Goal: Transaction & Acquisition: Purchase product/service

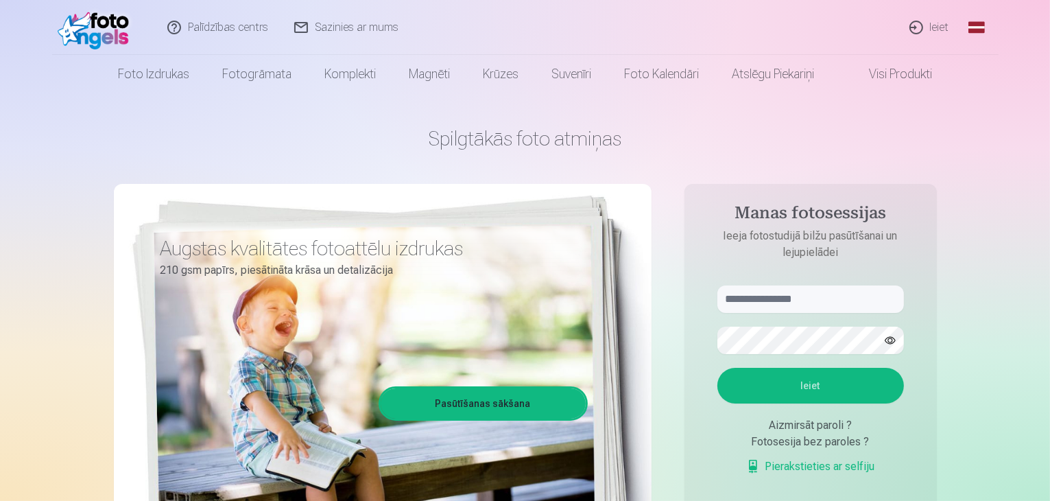
click at [936, 28] on link "Ieiet" at bounding box center [930, 27] width 66 height 55
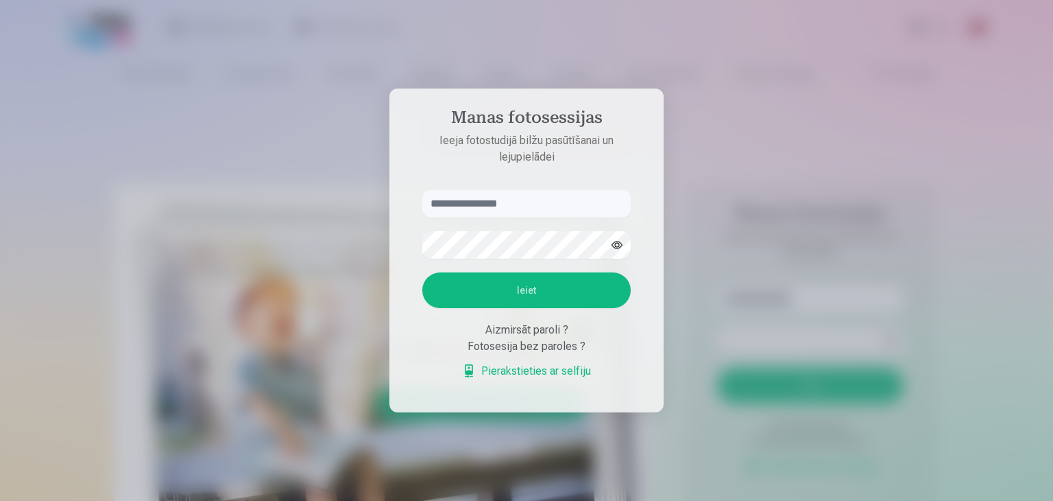
click at [535, 204] on input "text" at bounding box center [526, 203] width 208 height 27
click at [461, 201] on input "text" at bounding box center [526, 203] width 208 height 27
click at [422, 272] on button "Ieiet" at bounding box center [526, 290] width 208 height 36
click at [501, 289] on button "Ieiet" at bounding box center [526, 290] width 208 height 36
drag, startPoint x: 494, startPoint y: 176, endPoint x: 238, endPoint y: 186, distance: 256.0
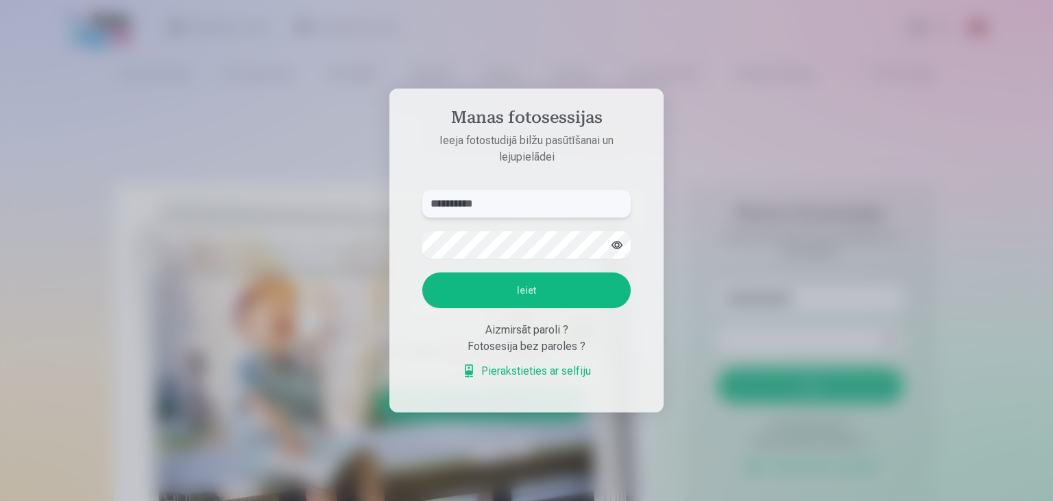
click at [238, 500] on div "**********" at bounding box center [525, 501] width 1050 height 0
type input "**********"
click at [422, 272] on button "Ieiet" at bounding box center [526, 290] width 208 height 36
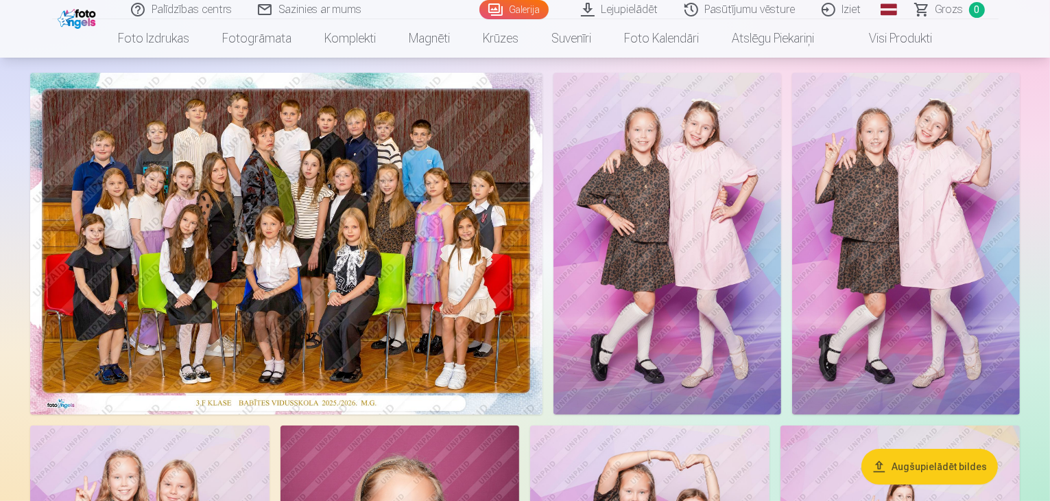
scroll to position [38, 0]
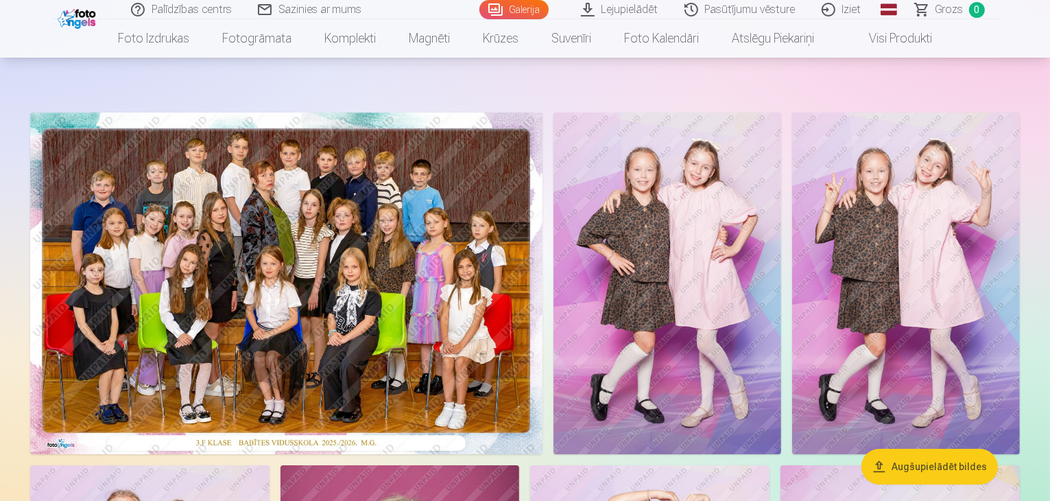
click at [620, 6] on link "Lejupielādēt" at bounding box center [621, 9] width 104 height 19
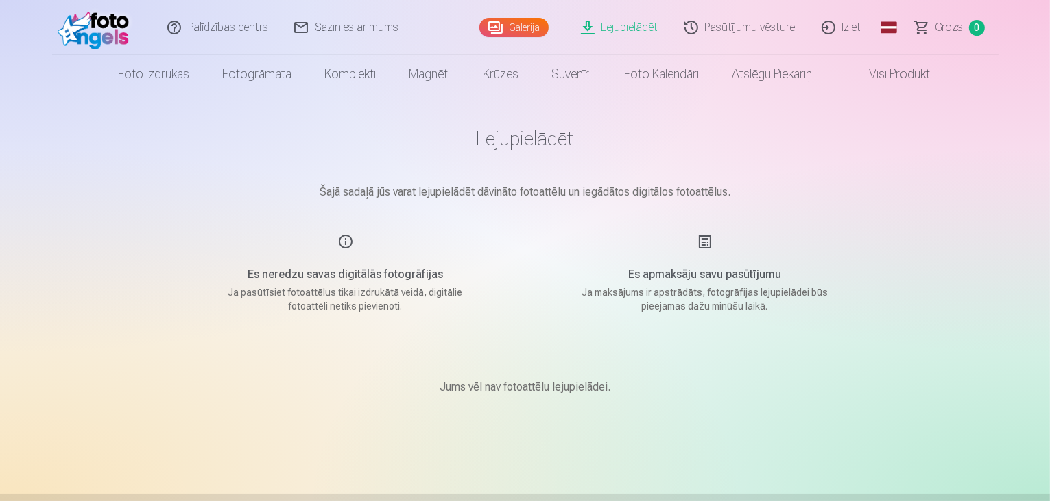
click at [348, 239] on div "Es neredzu savas digitālās fotogrāfijas Ja pasūtīsiet fotoattēlus tikai izdrukā…" at bounding box center [345, 273] width 326 height 80
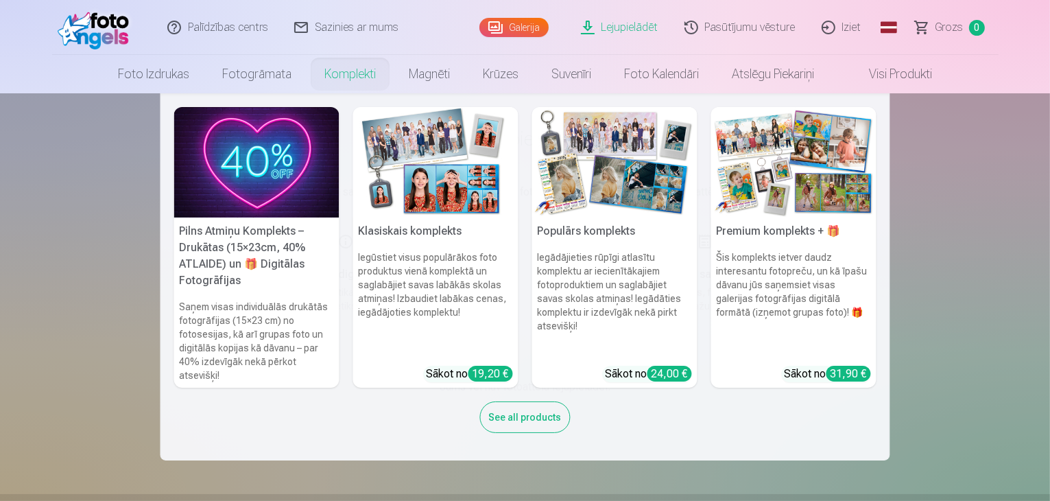
click at [277, 157] on img at bounding box center [256, 162] width 165 height 110
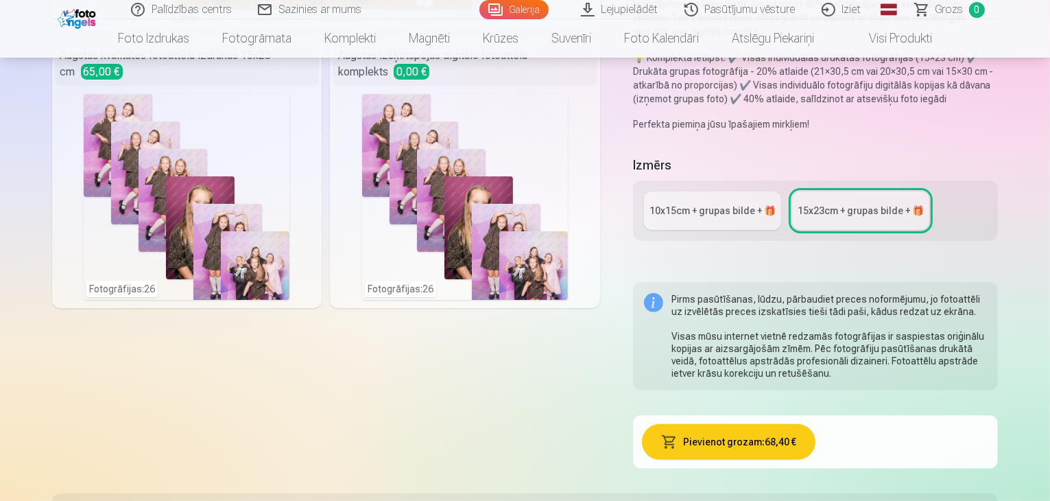
scroll to position [354, 0]
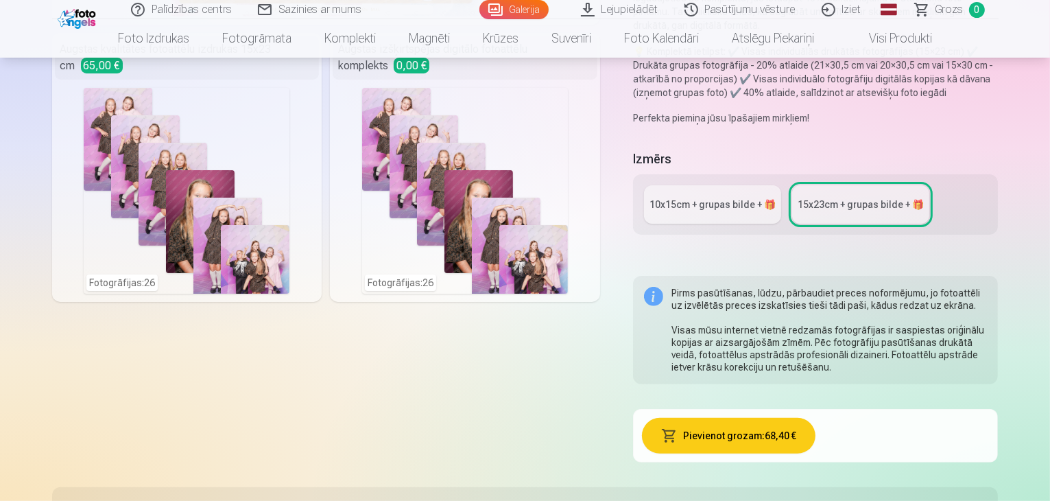
click at [698, 198] on div "10x15сm + grupas bilde + 🎁" at bounding box center [713, 205] width 126 height 14
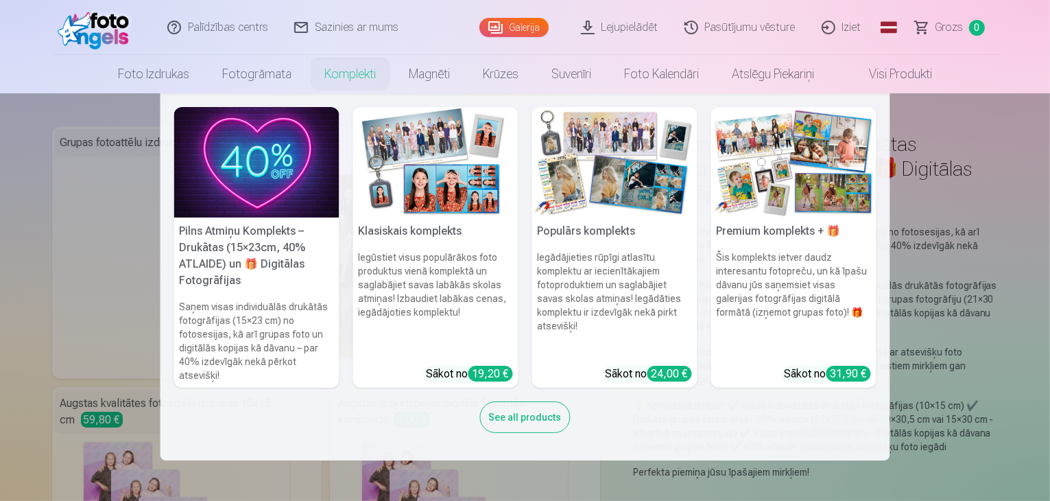
click at [442, 186] on img at bounding box center [435, 162] width 165 height 110
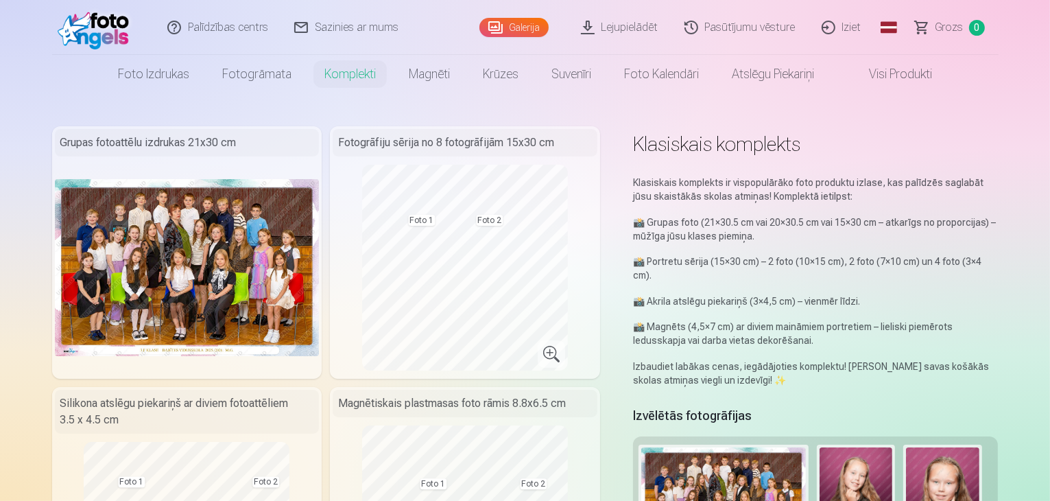
click at [1049, 45] on header "Palīdzības centrs Sazinies ar mums Galerija Lejupielādēt Pasūtījumu vēsture Izi…" at bounding box center [525, 46] width 1050 height 93
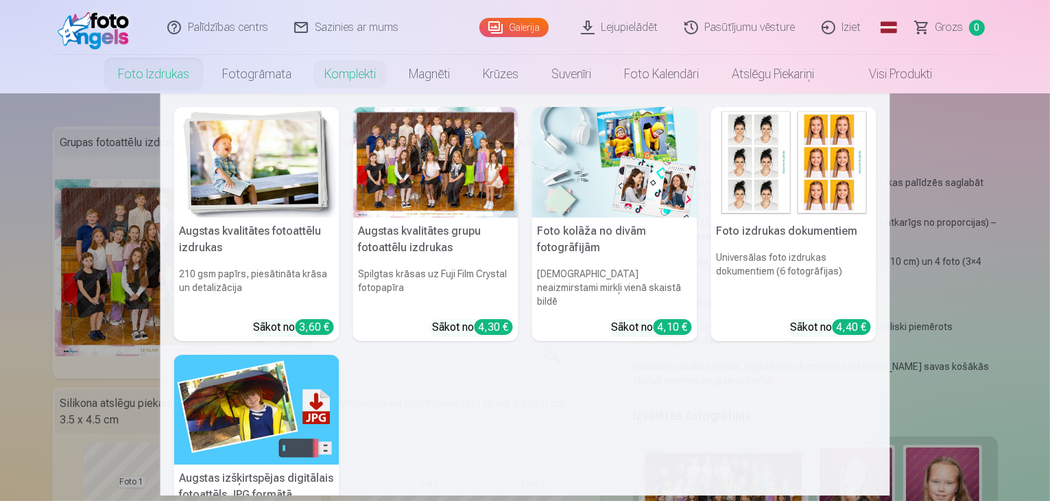
click at [159, 77] on link "Foto izdrukas" at bounding box center [154, 74] width 104 height 38
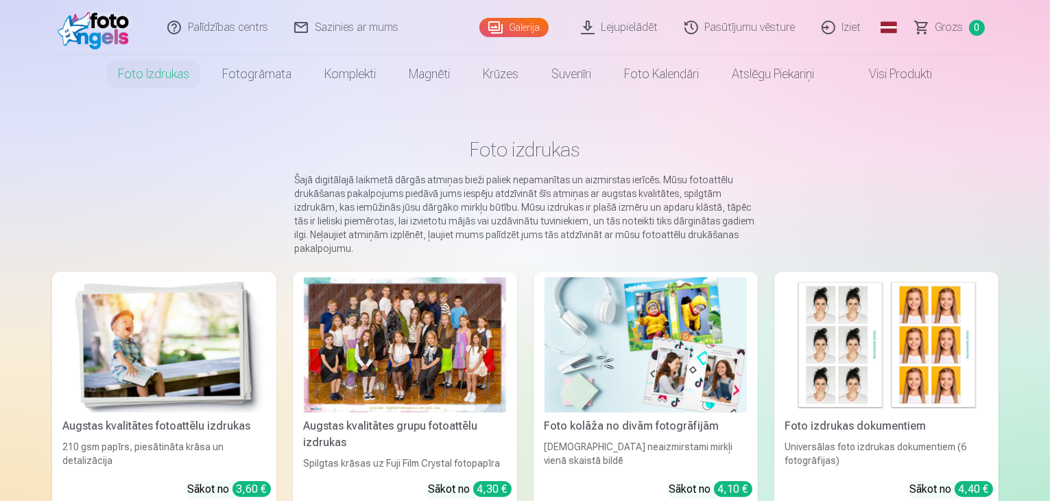
click at [159, 77] on link "Foto izdrukas" at bounding box center [154, 74] width 104 height 38
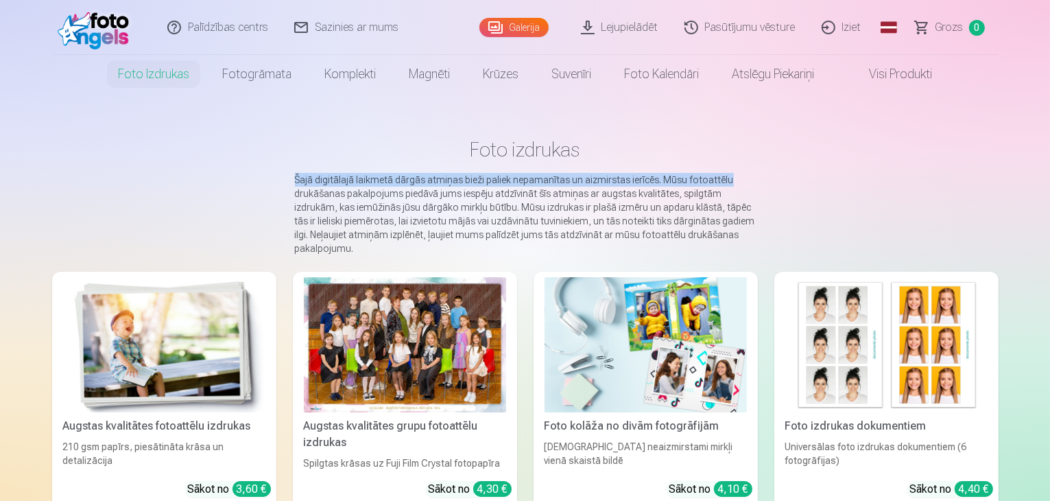
drag, startPoint x: 1049, startPoint y: 136, endPoint x: 1053, endPoint y: 181, distance: 45.4
click at [1049, 181] on html "Palīdzības centrs Sazinies ar mums Galerija Lejupielādēt Pasūtījumu vēsture Izi…" at bounding box center [525, 250] width 1050 height 501
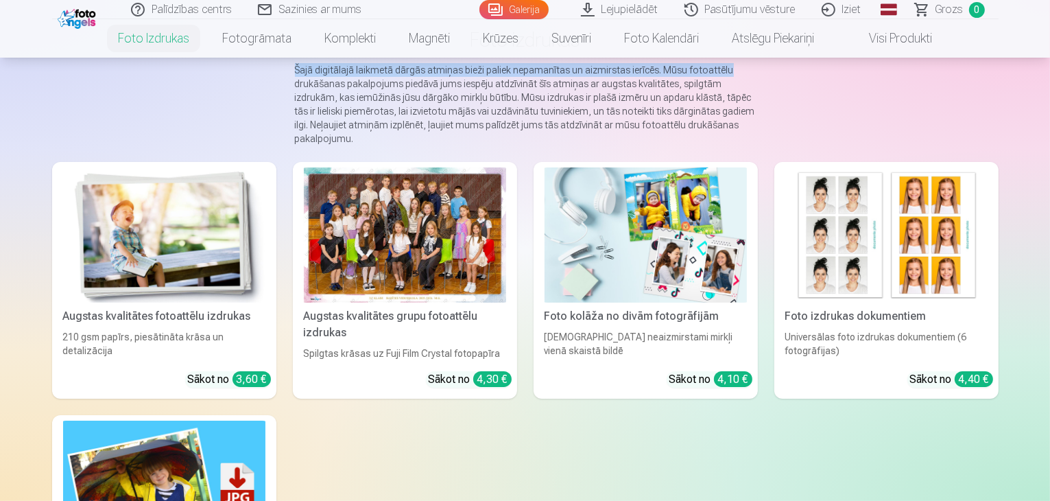
scroll to position [115, 0]
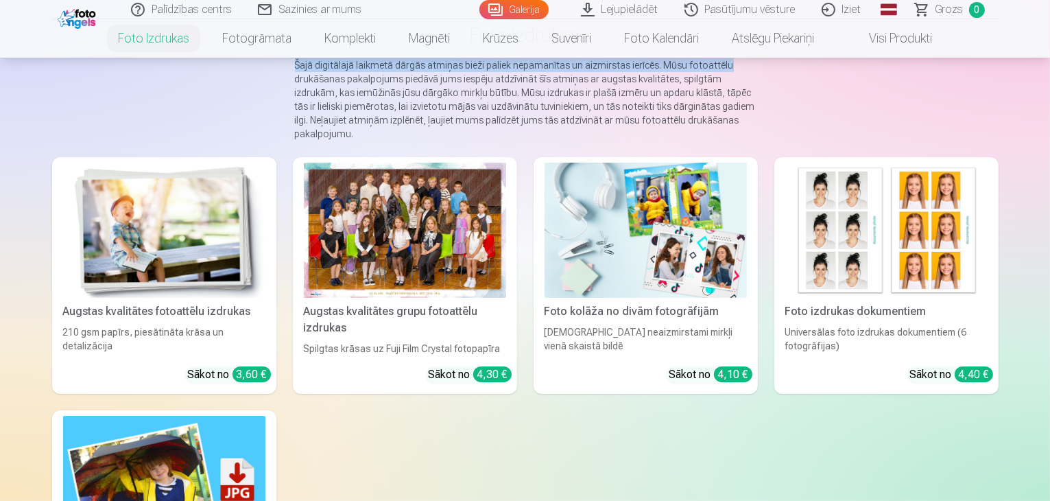
click at [484, 392] on link "Augstas kvalitātes grupu fotoattēlu izdrukas Spilgtas krāsas uz Fuji Film Cryst…" at bounding box center [405, 275] width 224 height 237
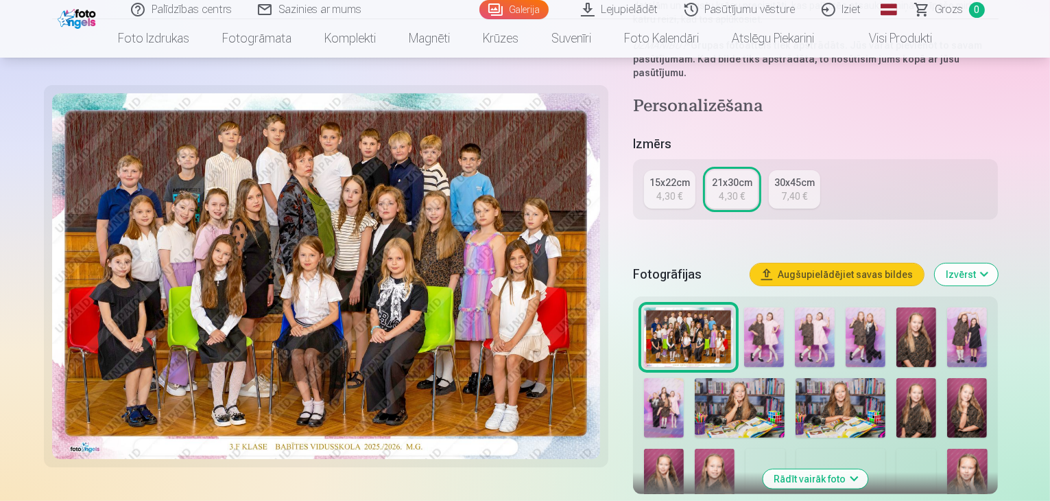
scroll to position [344, 0]
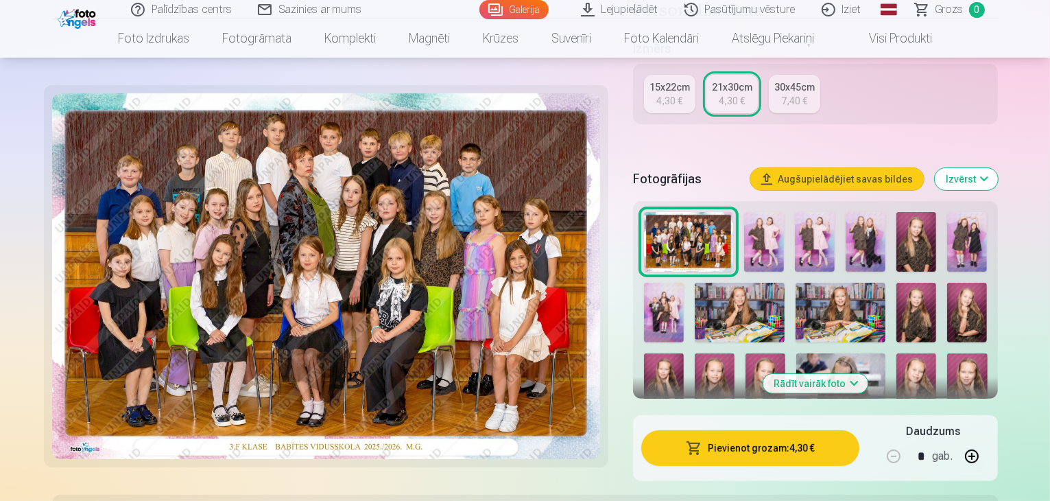
click at [759, 430] on button "Pievienot grozam : 4,30 €" at bounding box center [750, 448] width 219 height 36
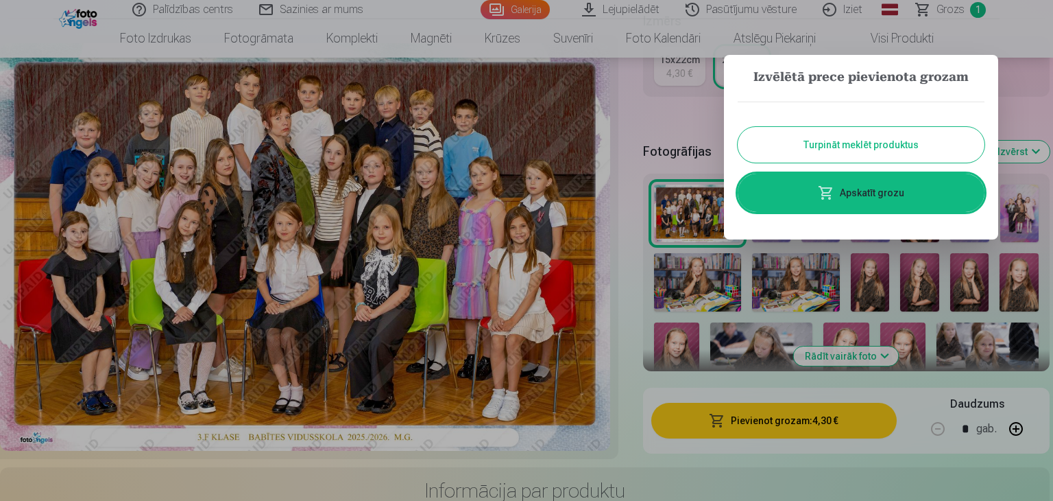
click at [879, 144] on button "Turpināt meklēt produktus" at bounding box center [861, 145] width 247 height 36
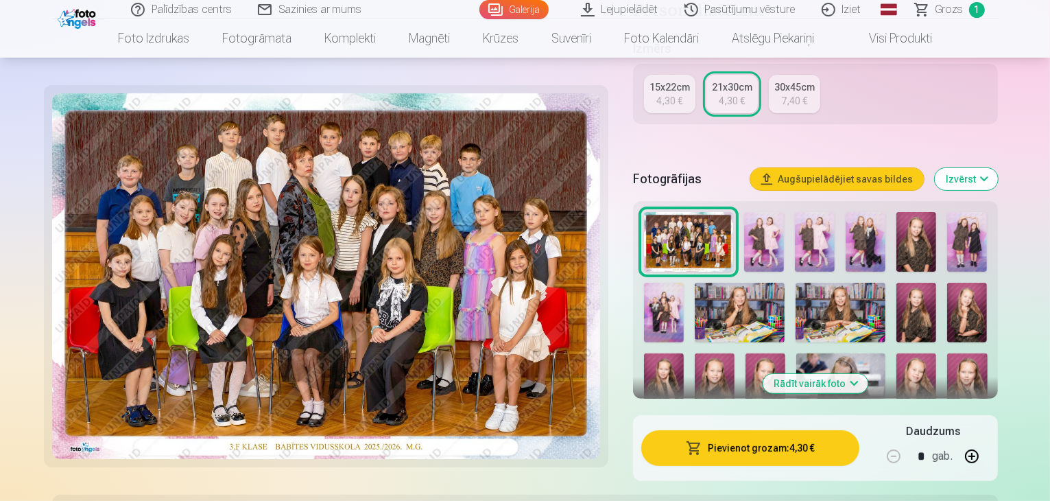
click at [781, 212] on img at bounding box center [764, 242] width 40 height 60
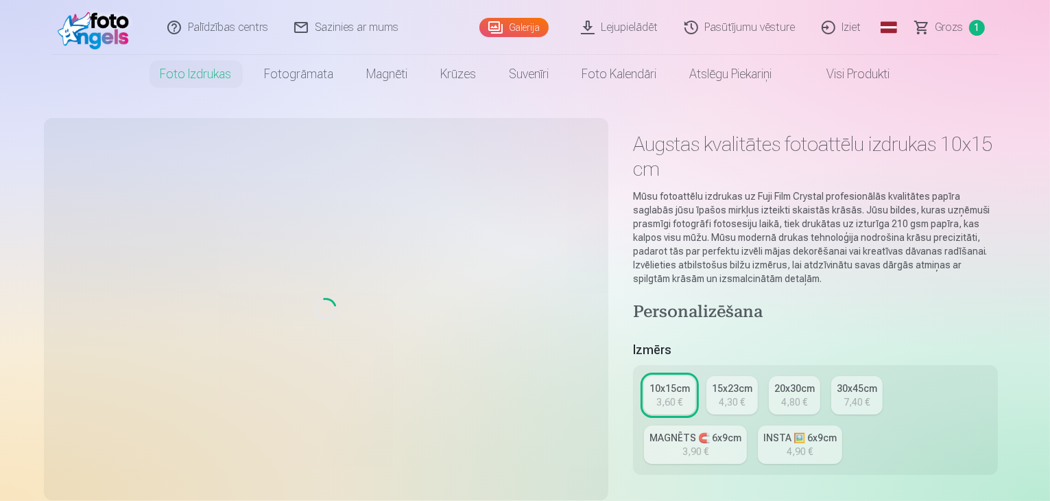
click at [807, 213] on p "Mūsu fotoattēlu izdrukas uz Fuji Film Crystal profesionālās kvalitātes papīra s…" at bounding box center [816, 237] width 366 height 96
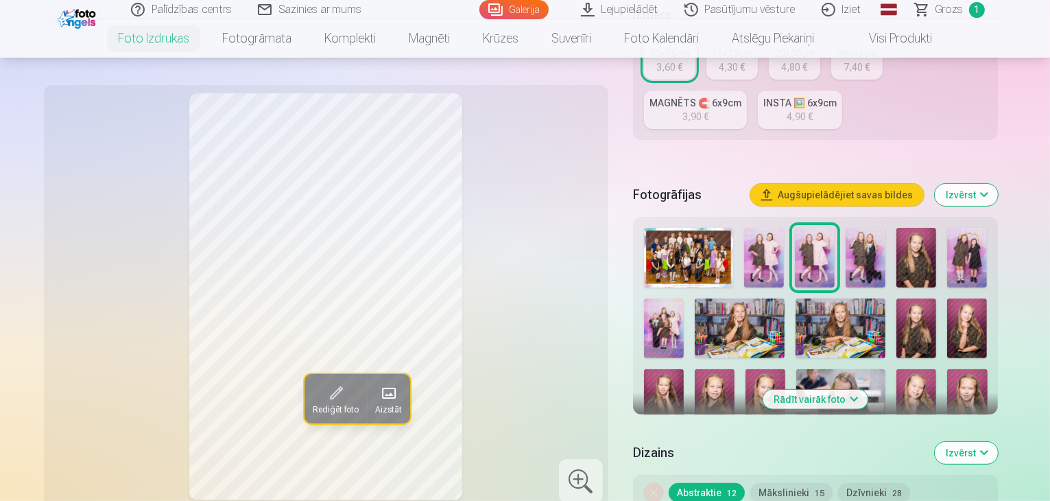
scroll to position [342, 0]
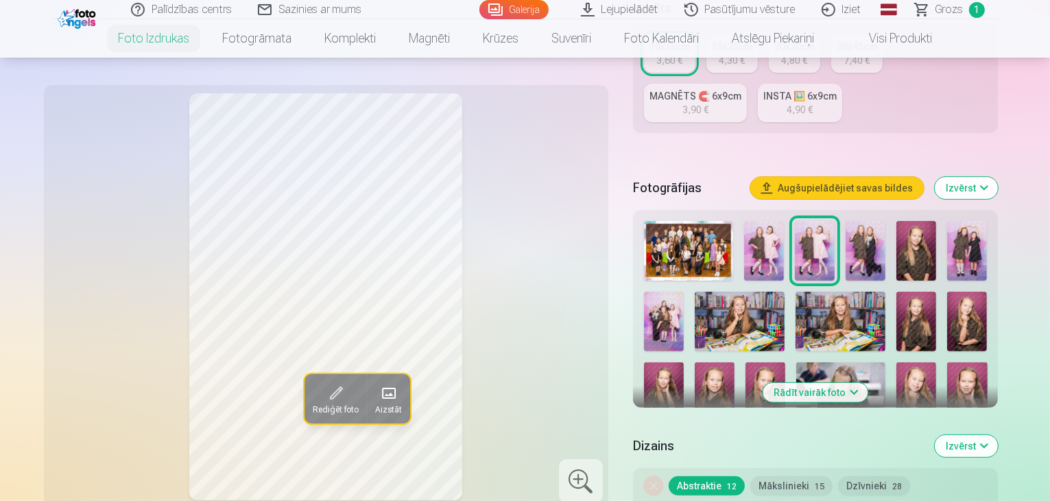
click at [782, 221] on img at bounding box center [764, 251] width 40 height 60
click at [814, 221] on img at bounding box center [815, 251] width 40 height 60
click at [872, 221] on img at bounding box center [866, 251] width 40 height 60
click at [910, 221] on img at bounding box center [916, 251] width 40 height 60
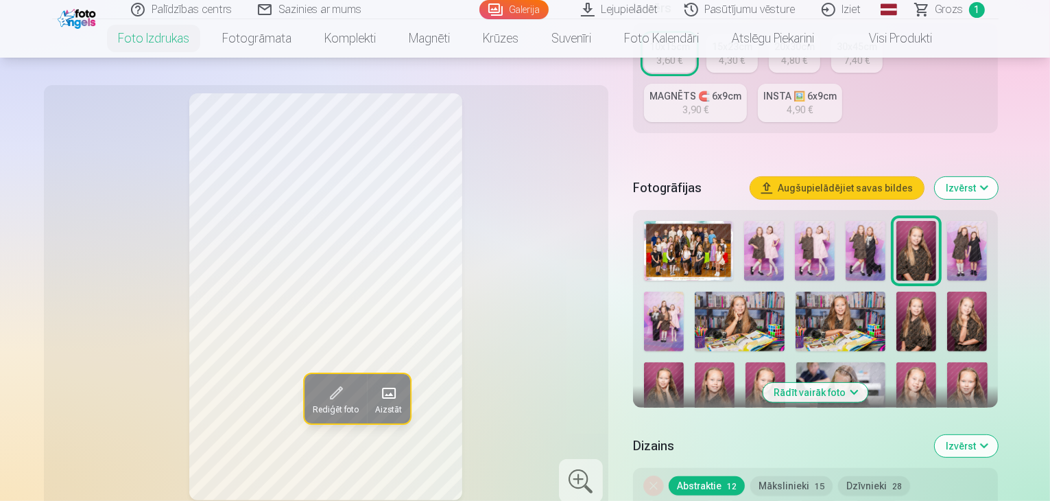
drag, startPoint x: 1049, startPoint y: 62, endPoint x: 1053, endPoint y: 76, distance: 14.8
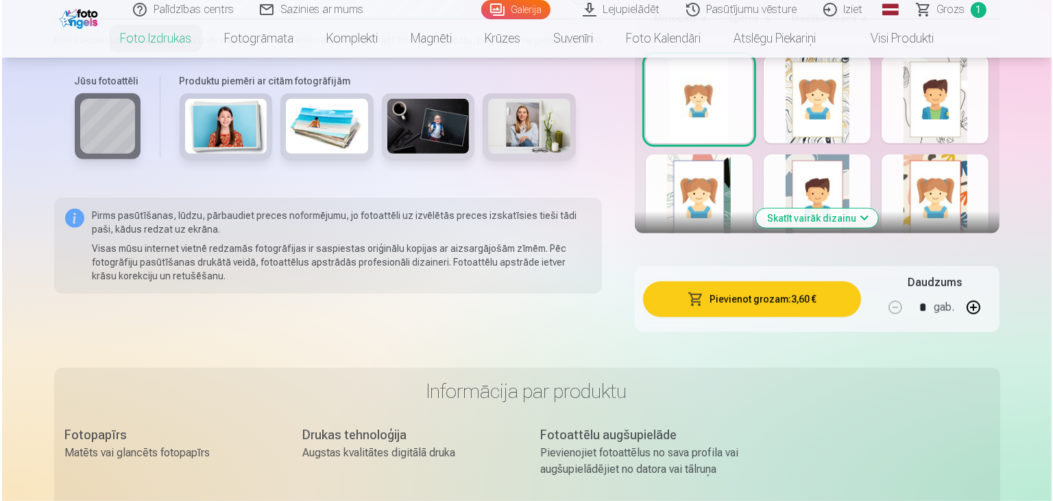
scroll to position [923, 0]
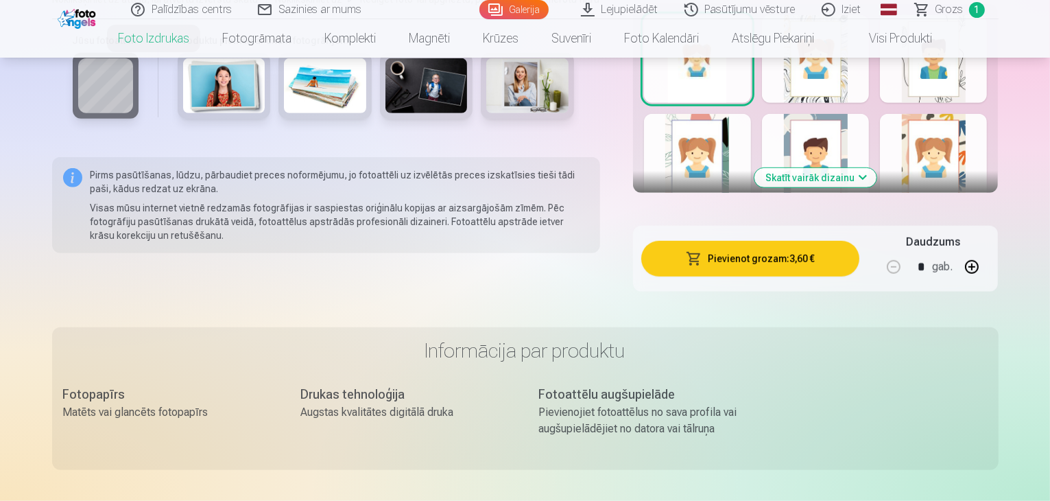
click at [811, 241] on button "Pievienot grozam : 3,60 €" at bounding box center [750, 259] width 219 height 36
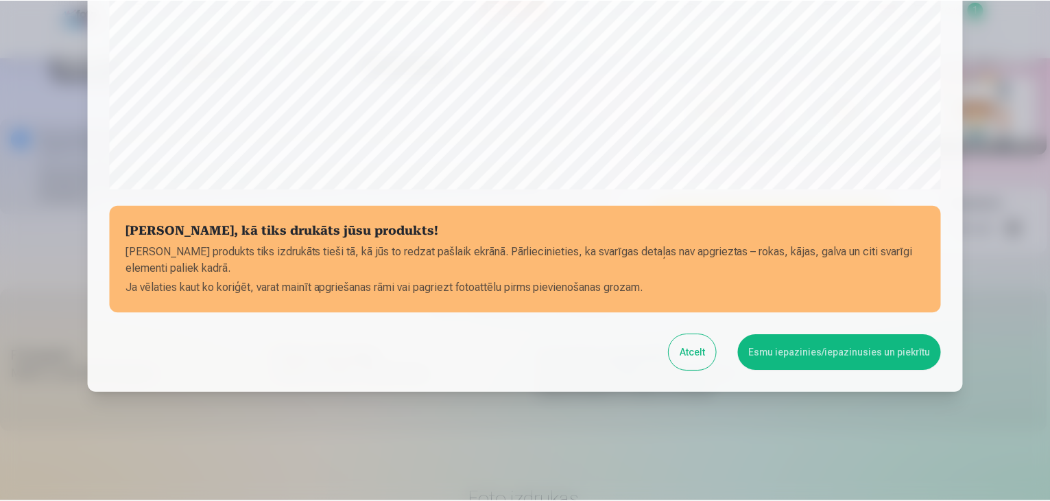
scroll to position [487, 0]
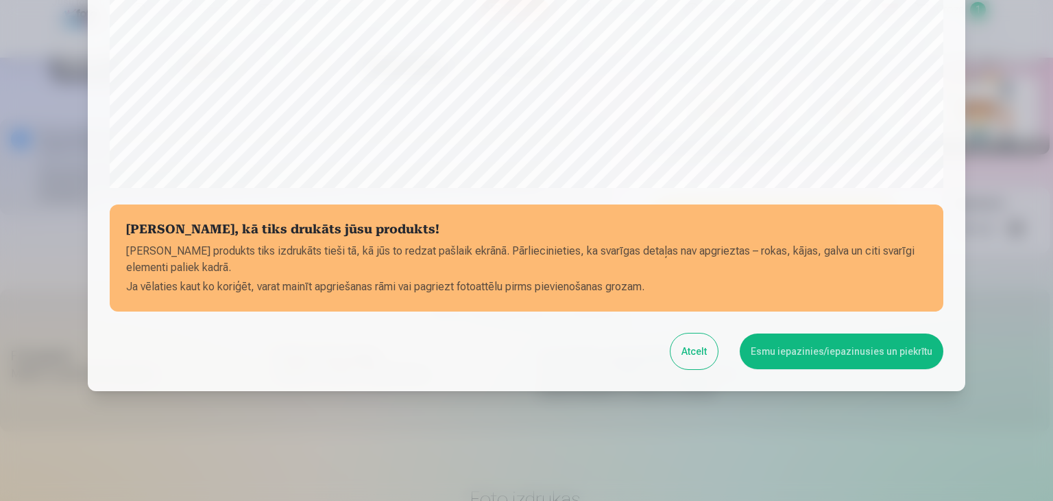
click at [818, 358] on button "Esmu iepazinies/iepazinusies un piekrītu" at bounding box center [842, 351] width 204 height 36
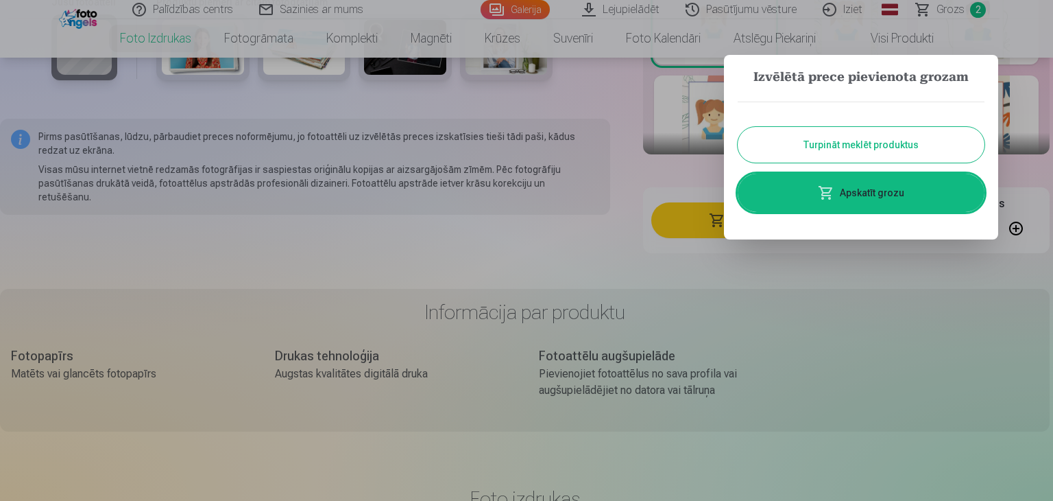
click at [898, 147] on button "Turpināt meklēt produktus" at bounding box center [861, 145] width 247 height 36
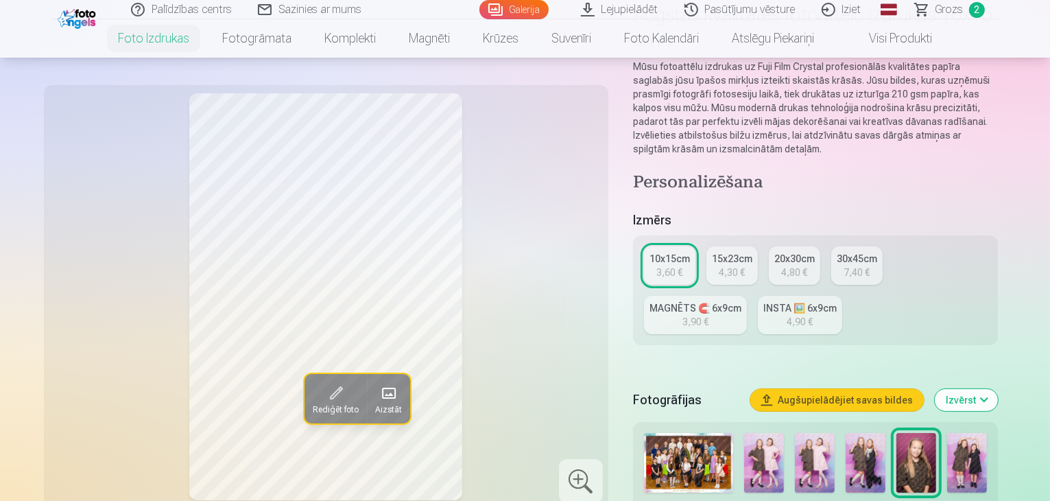
scroll to position [110, 0]
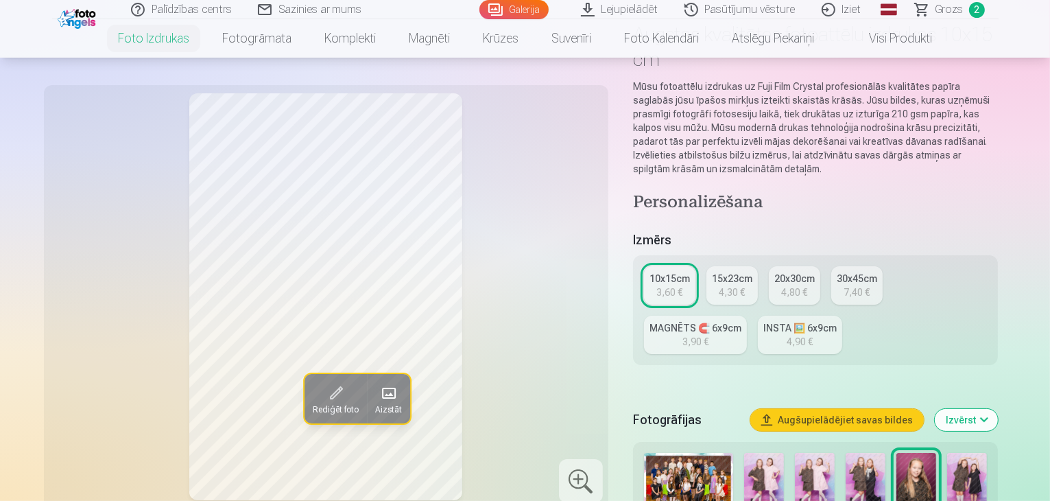
click at [747, 315] on link "MAGNĒTS 🧲 6x9cm 3,90 €" at bounding box center [695, 334] width 103 height 38
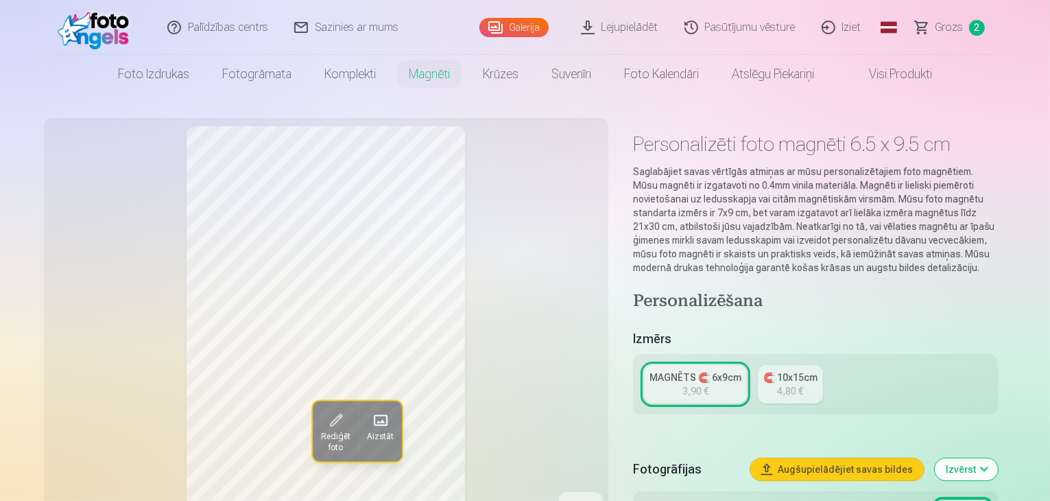
click at [791, 384] on div "4,80 €" at bounding box center [790, 391] width 26 height 14
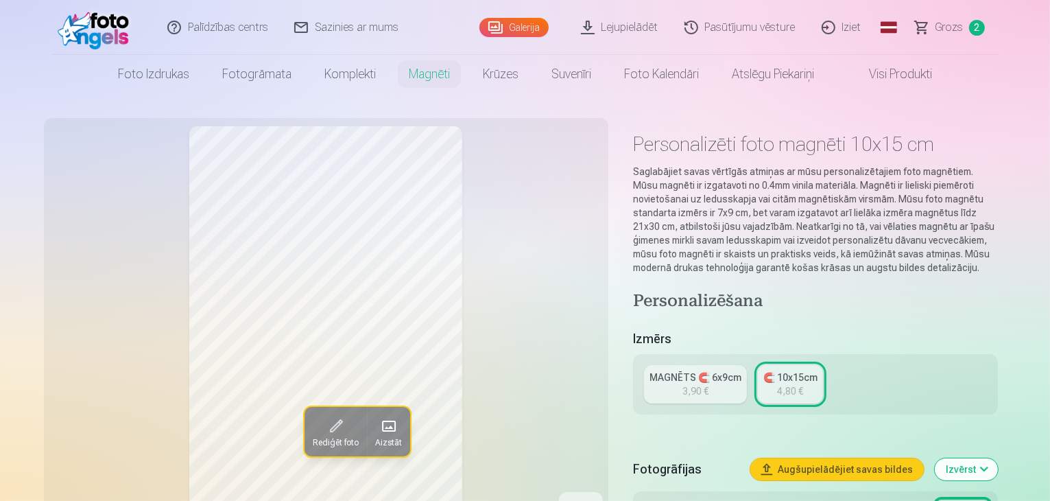
click at [708, 384] on div "3,90 €" at bounding box center [695, 391] width 26 height 14
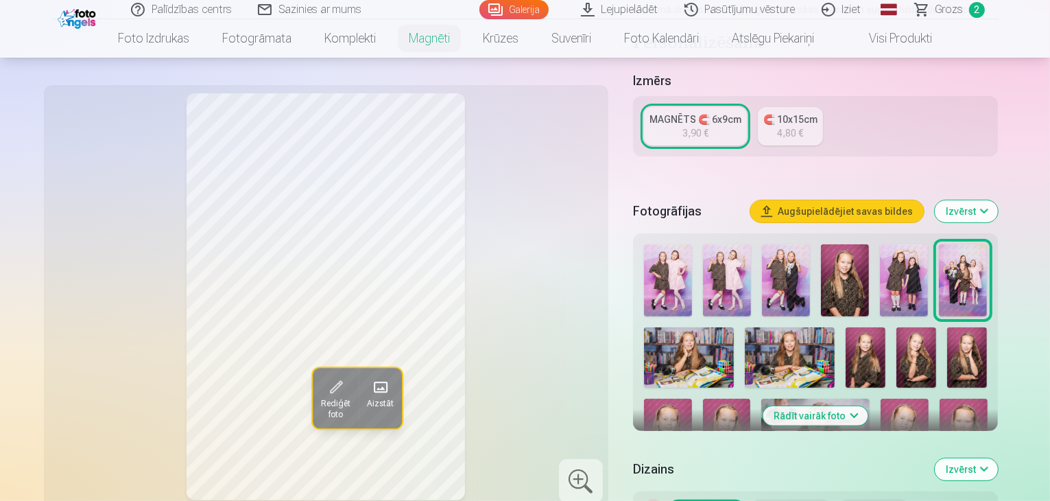
scroll to position [285, 0]
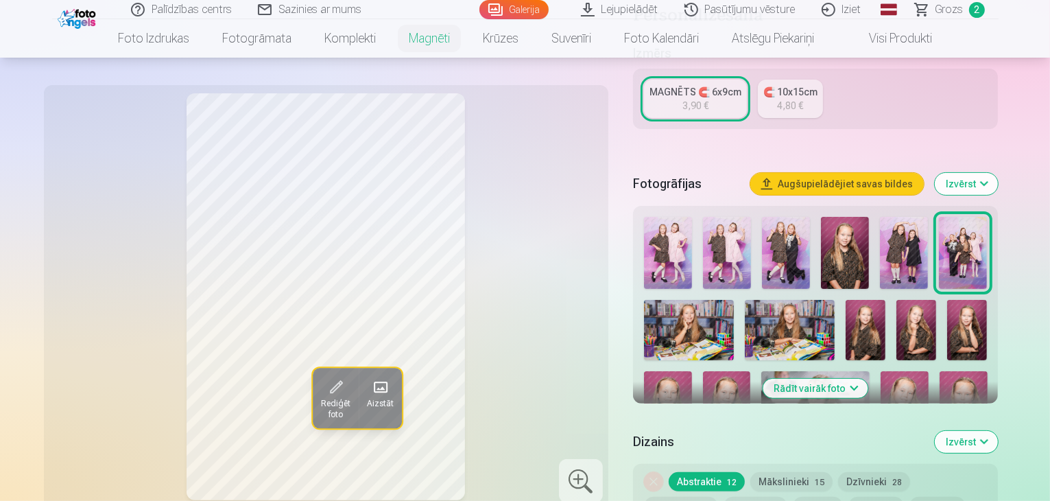
click at [831, 217] on img at bounding box center [845, 253] width 48 height 72
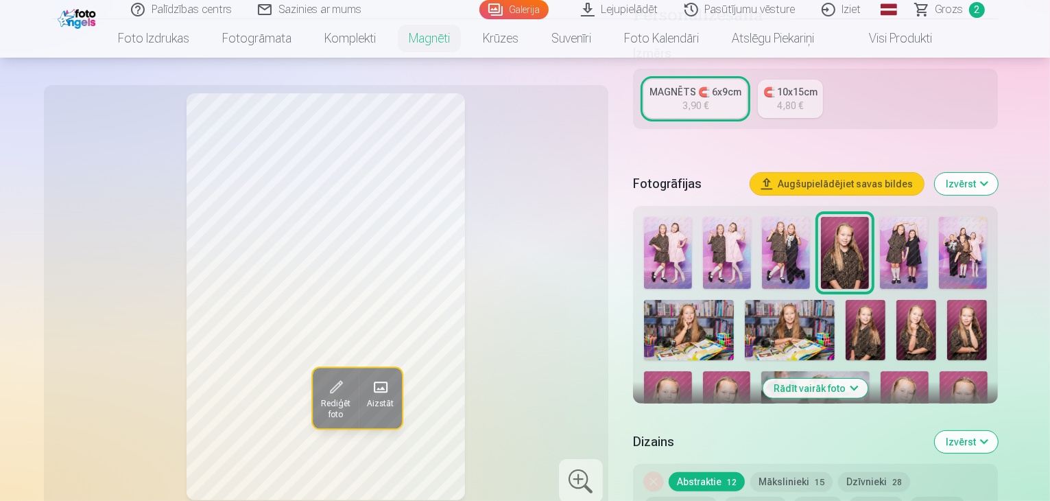
click at [795, 99] on div "4,80 €" at bounding box center [790, 106] width 26 height 14
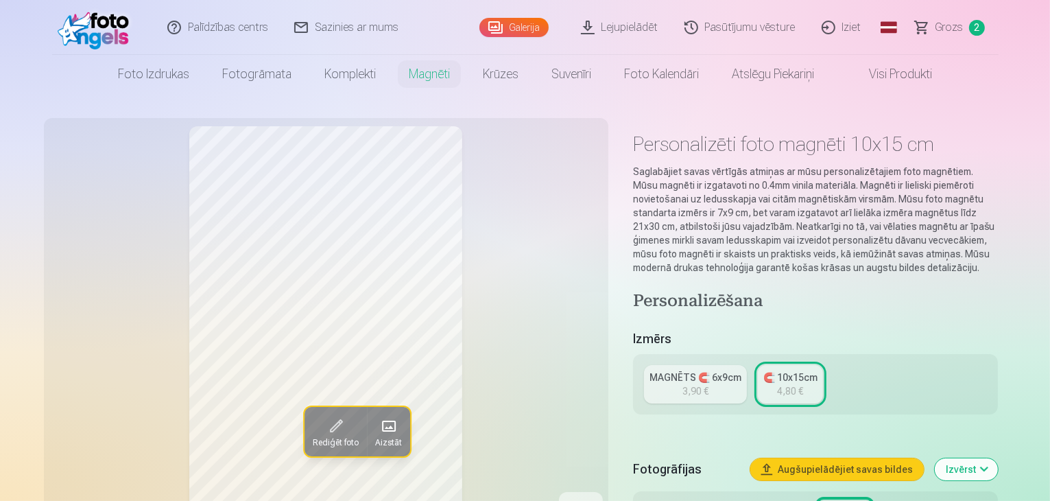
click at [705, 370] on div "MAGNĒTS 🧲 6x9cm" at bounding box center [696, 377] width 92 height 14
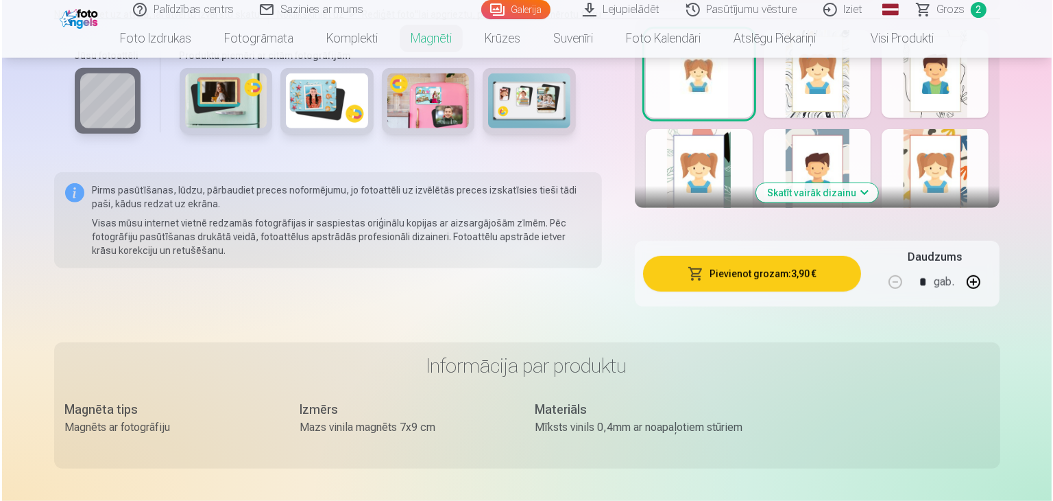
scroll to position [889, 0]
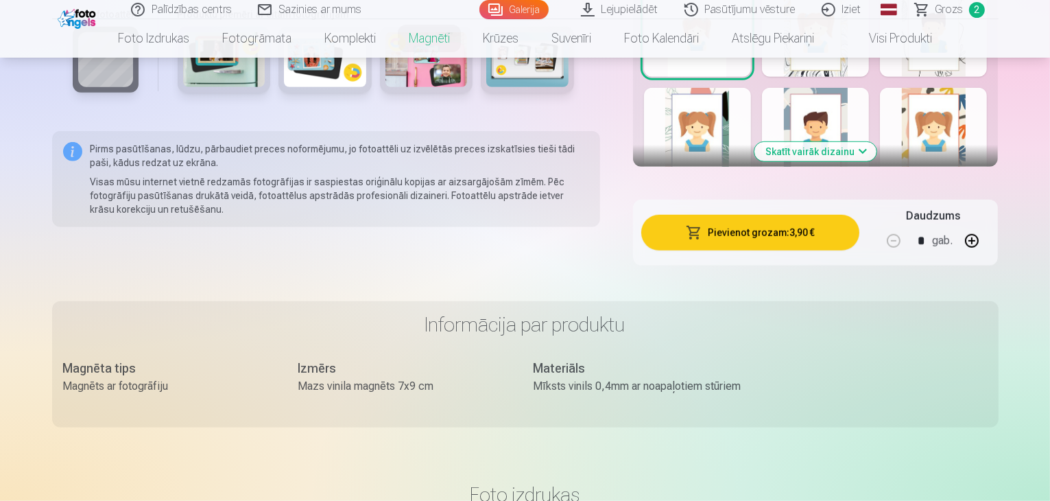
click at [760, 219] on button "Pievienot grozam : 3,90 €" at bounding box center [750, 233] width 219 height 36
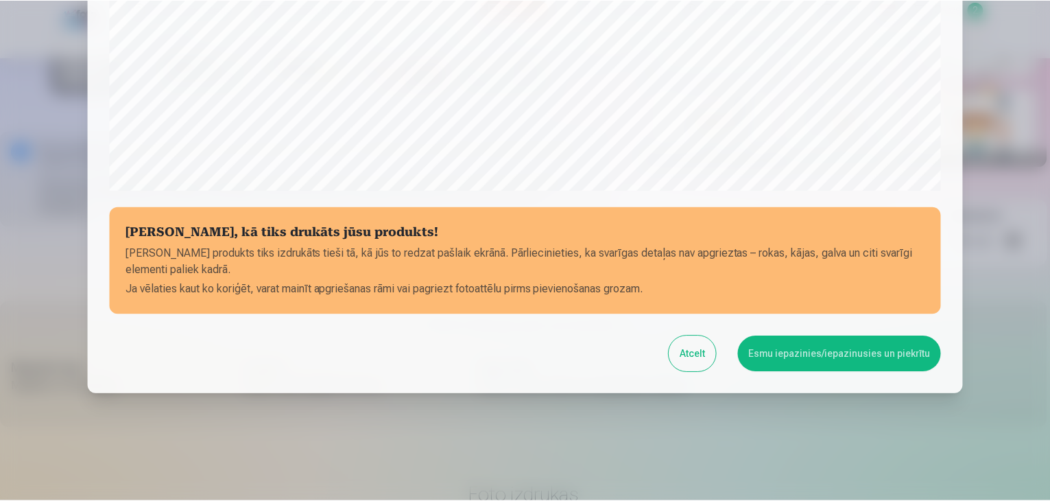
scroll to position [487, 0]
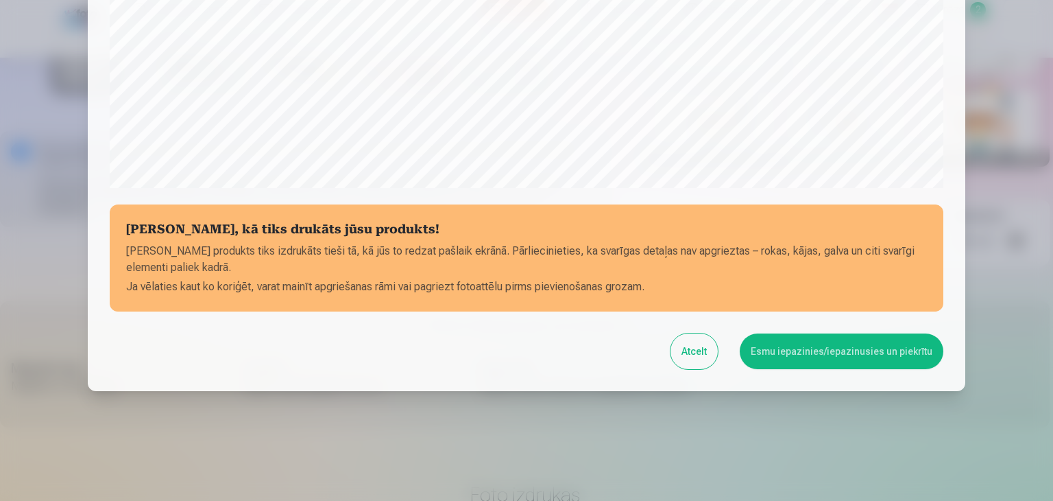
click at [778, 353] on button "Esmu iepazinies/iepazinusies un piekrītu" at bounding box center [842, 351] width 204 height 36
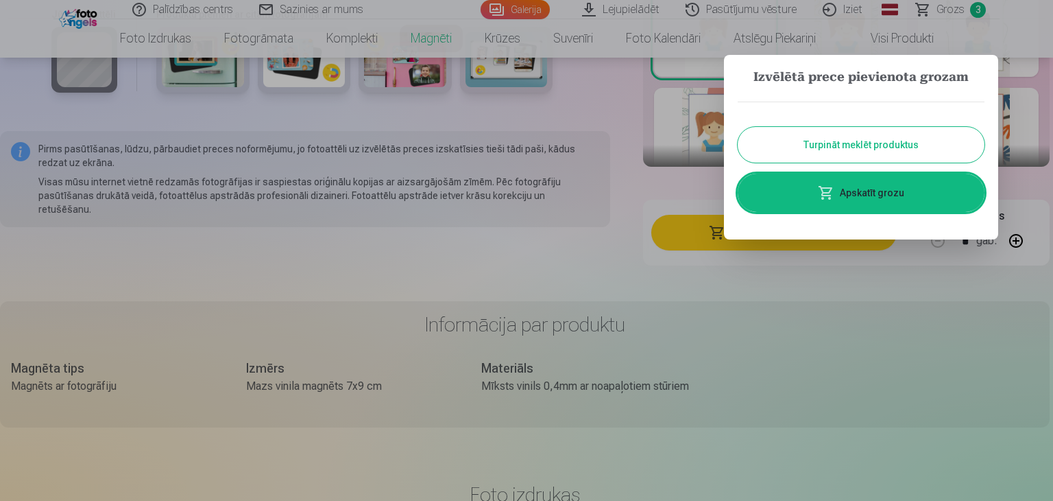
click at [890, 143] on button "Turpināt meklēt produktus" at bounding box center [861, 145] width 247 height 36
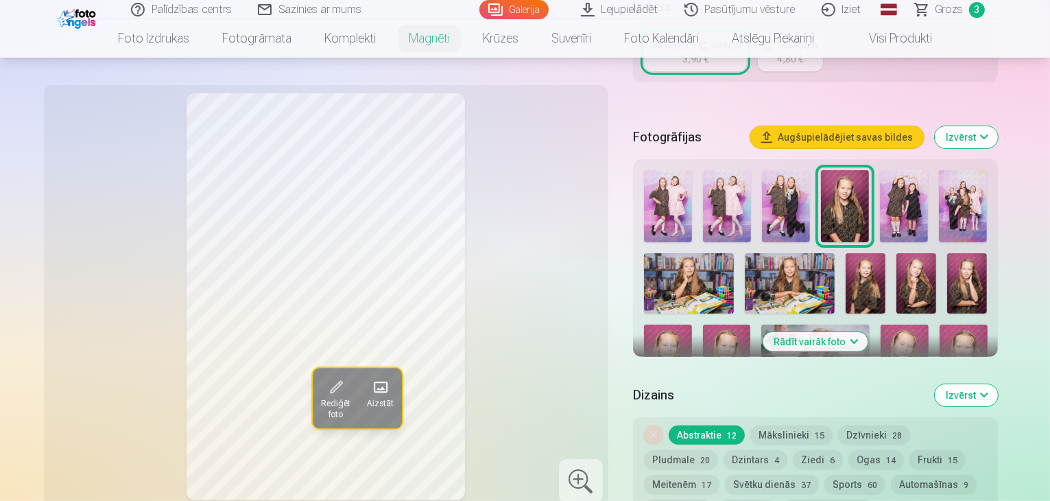
scroll to position [318, 0]
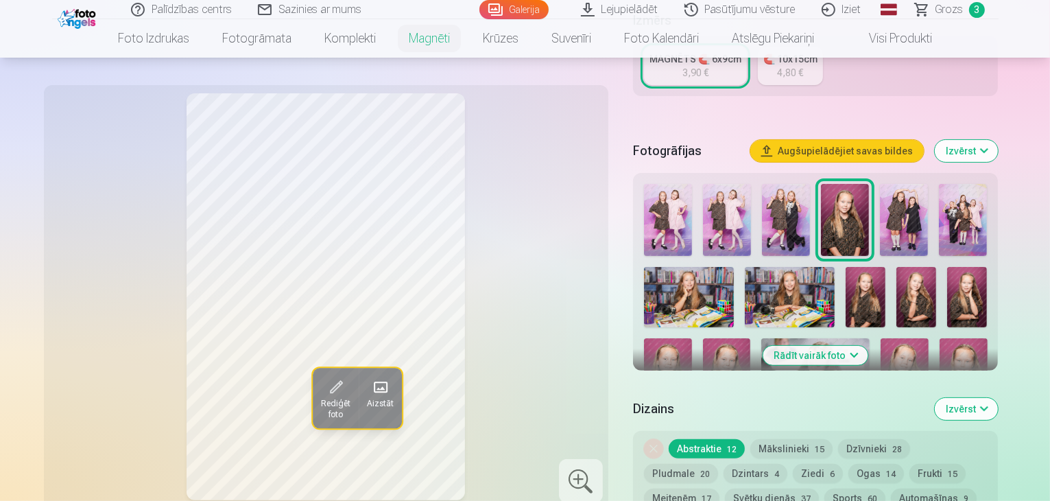
click at [939, 184] on img at bounding box center [963, 220] width 48 height 72
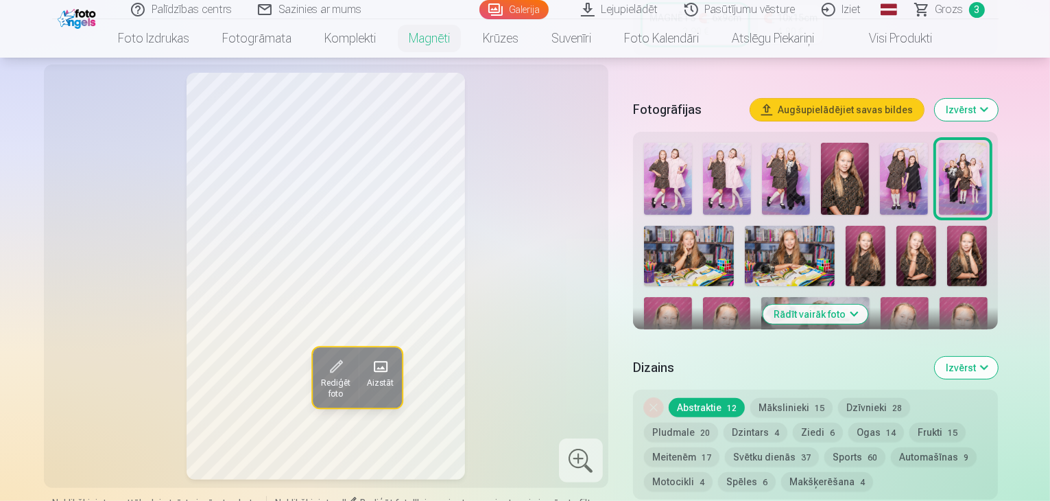
scroll to position [326, 0]
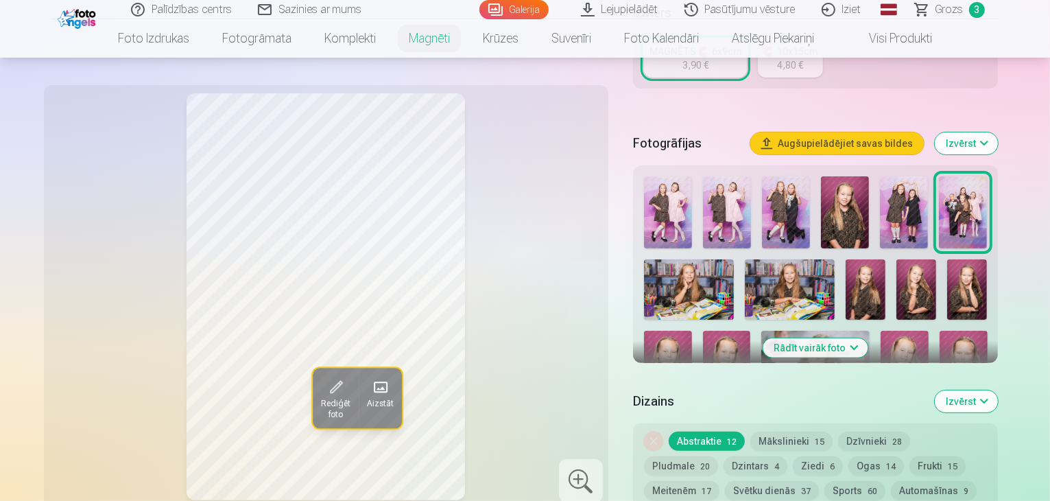
click at [881, 189] on img at bounding box center [904, 212] width 48 height 72
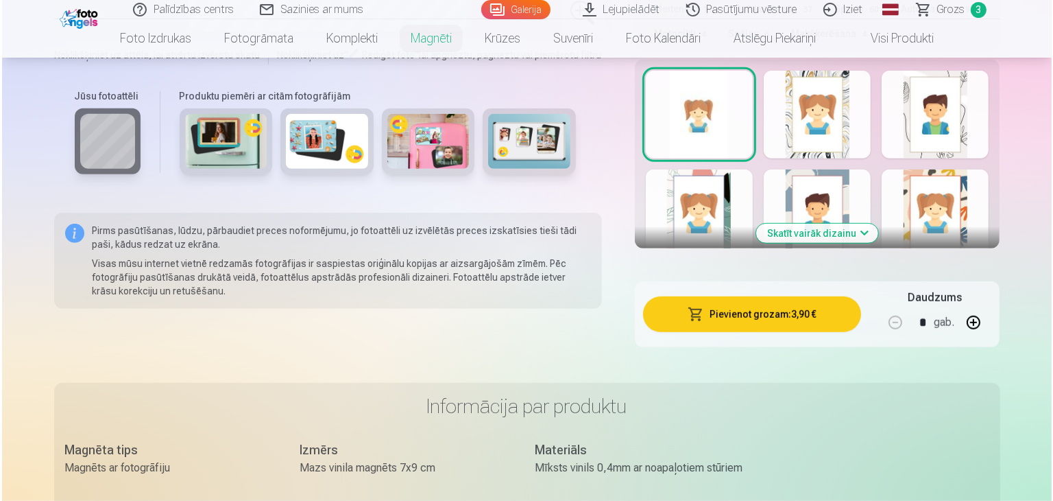
scroll to position [842, 0]
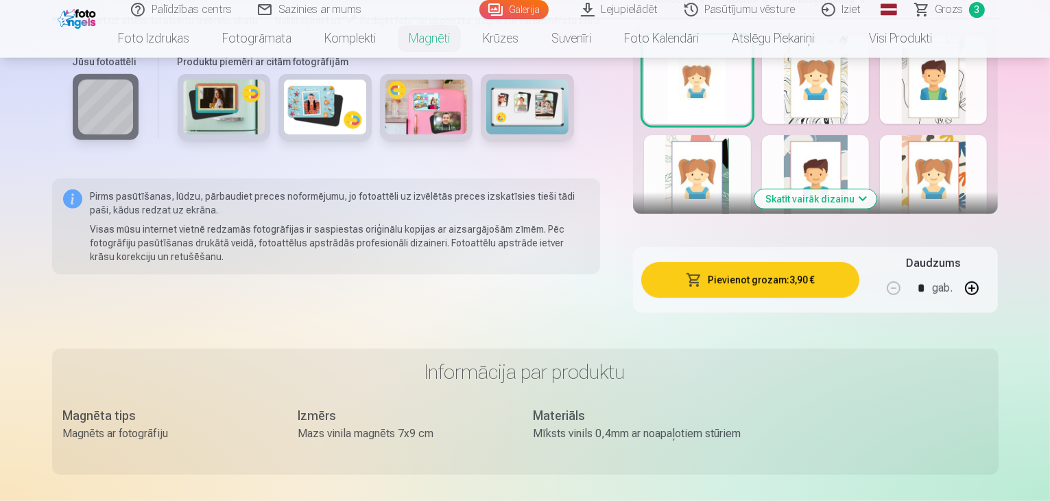
click at [801, 265] on button "Pievienot grozam : 3,90 €" at bounding box center [750, 280] width 219 height 36
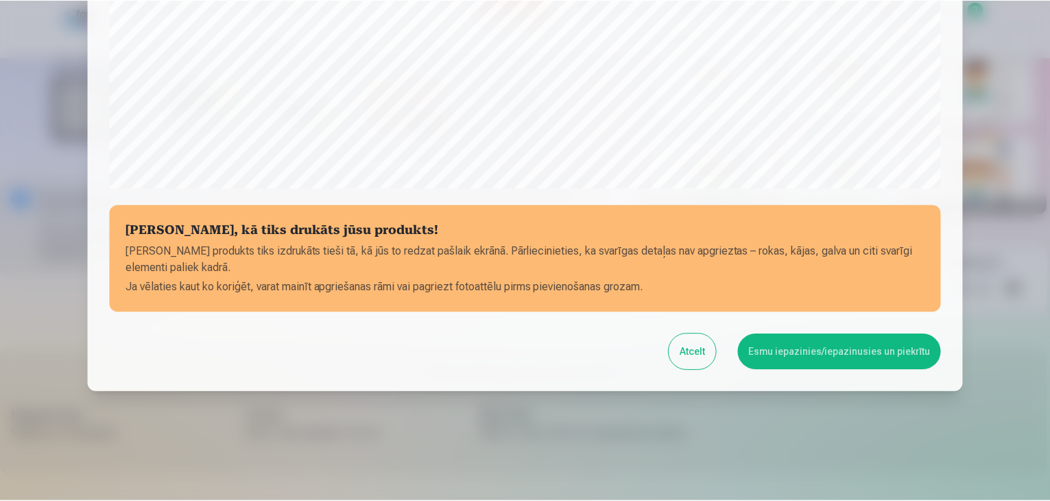
scroll to position [487, 0]
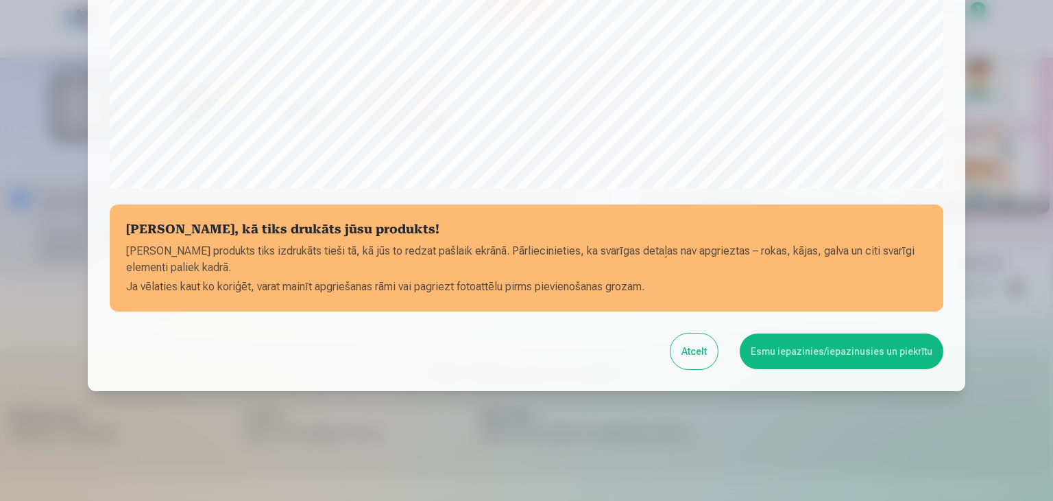
click at [809, 357] on button "Esmu iepazinies/iepazinusies un piekrītu" at bounding box center [842, 351] width 204 height 36
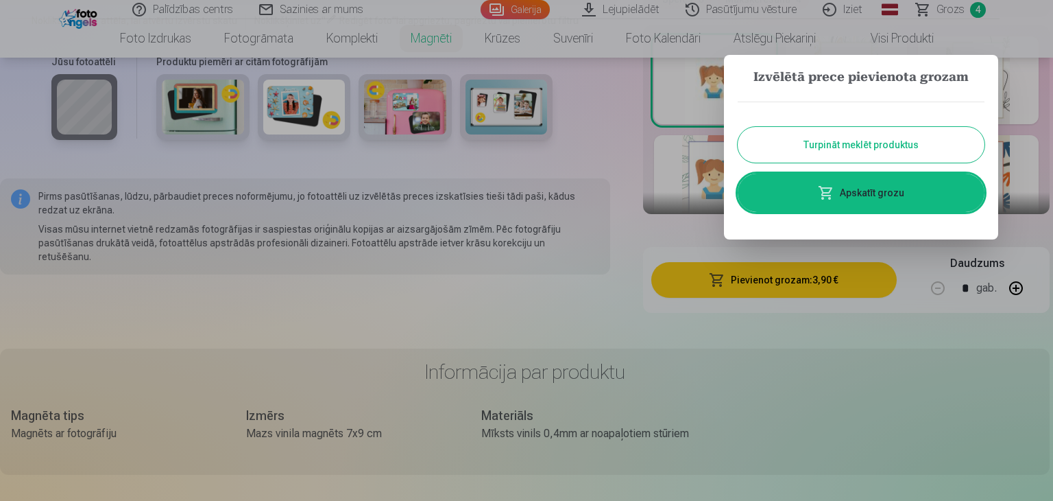
click at [901, 144] on button "Turpināt meklēt produktus" at bounding box center [861, 145] width 247 height 36
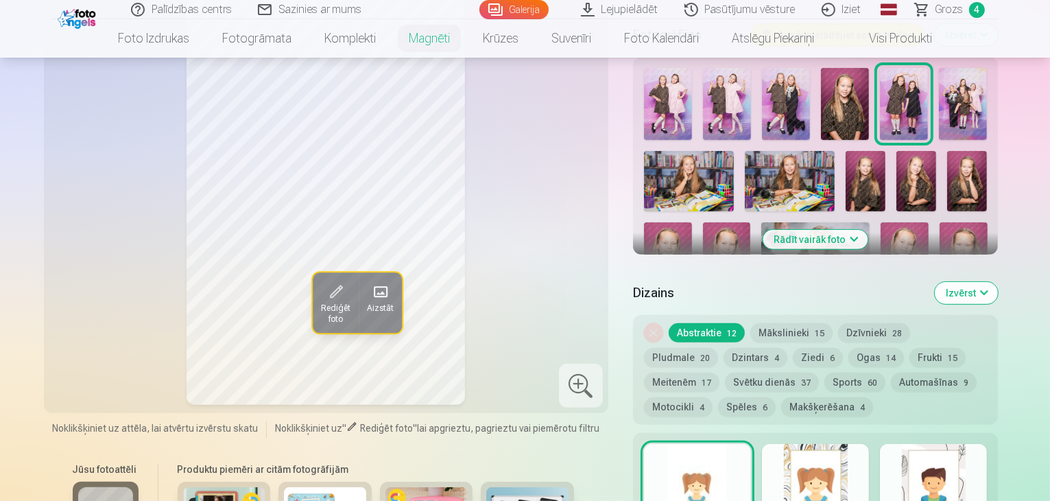
scroll to position [401, 0]
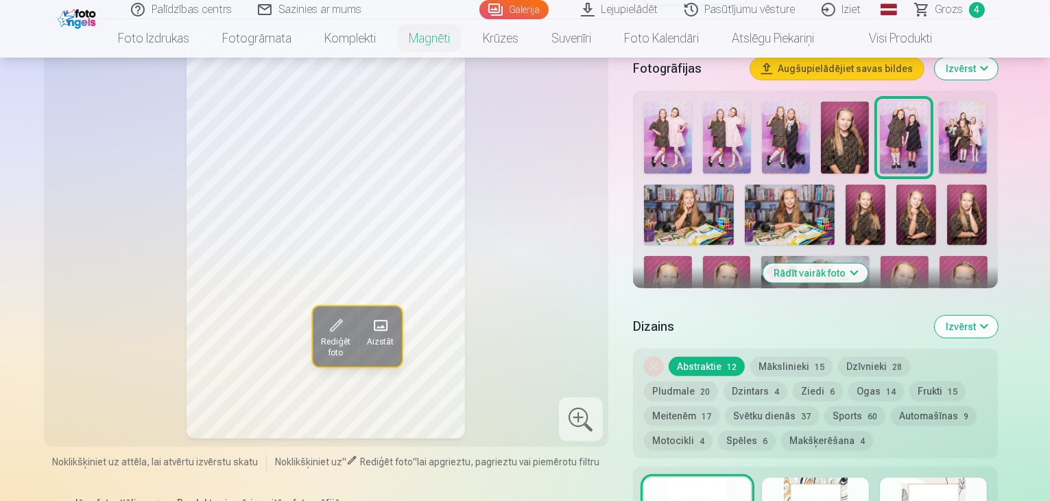
click at [667, 109] on img at bounding box center [668, 138] width 48 height 72
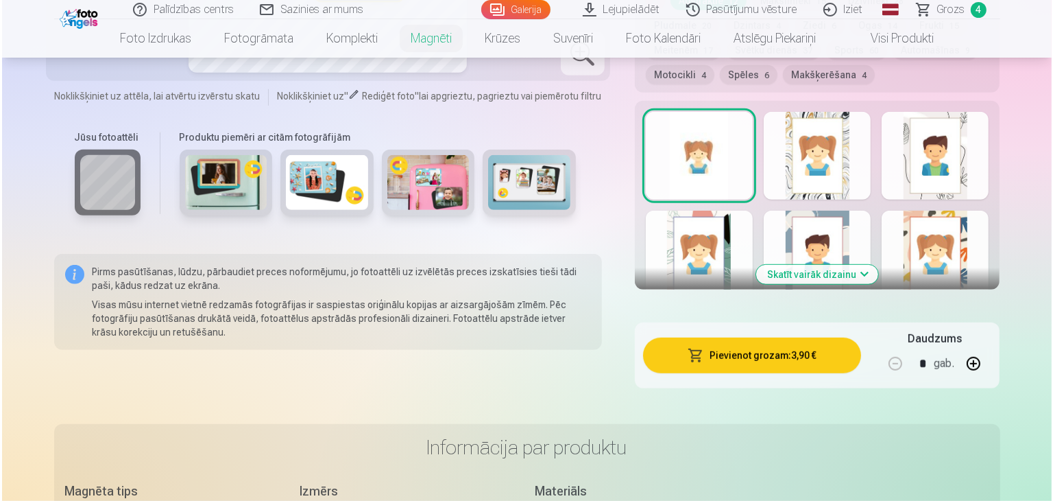
scroll to position [794, 0]
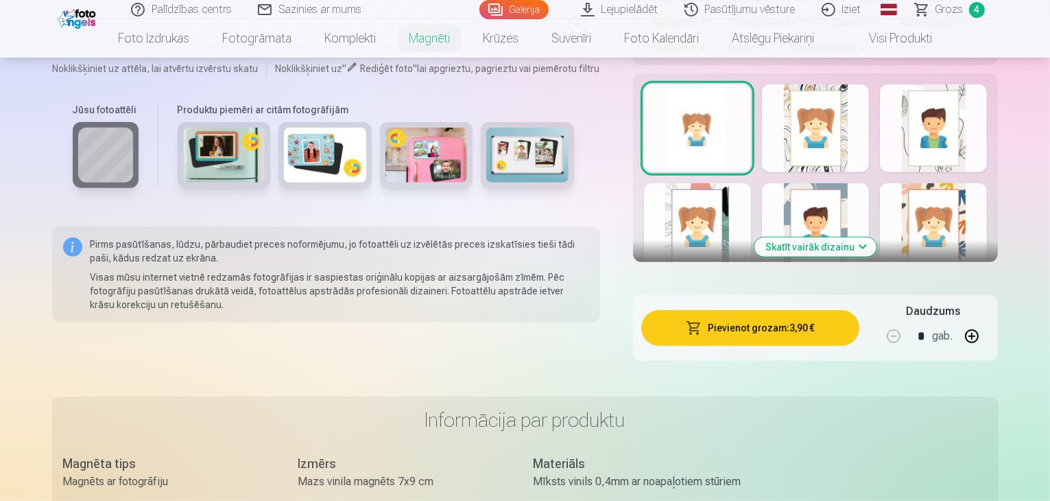
click at [774, 310] on button "Pievienot grozam : 3,90 €" at bounding box center [750, 328] width 219 height 36
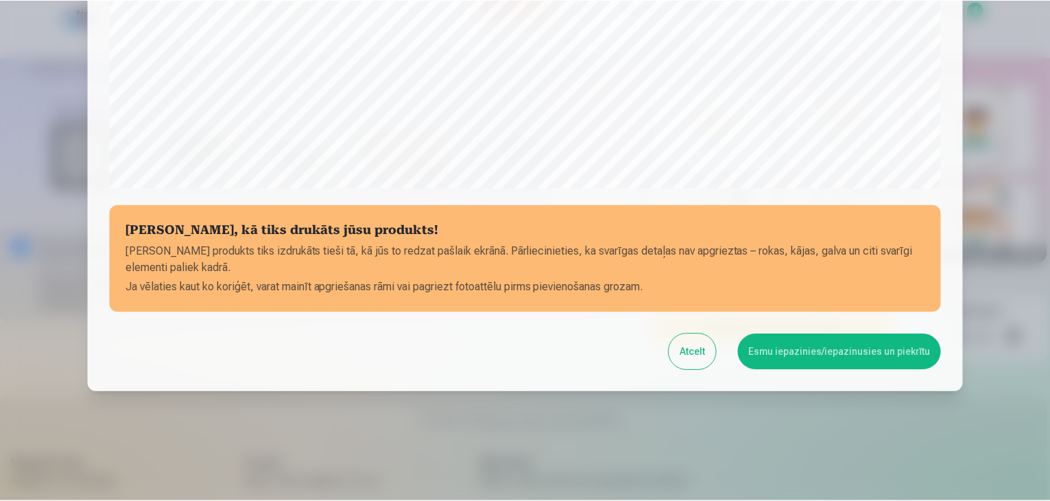
scroll to position [487, 0]
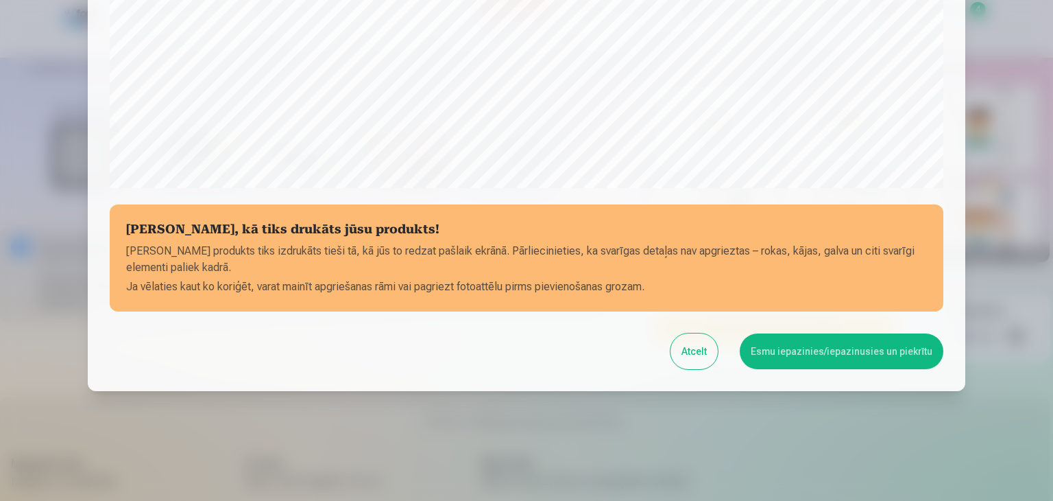
click at [849, 344] on button "Esmu iepazinies/iepazinusies un piekrītu" at bounding box center [842, 351] width 204 height 36
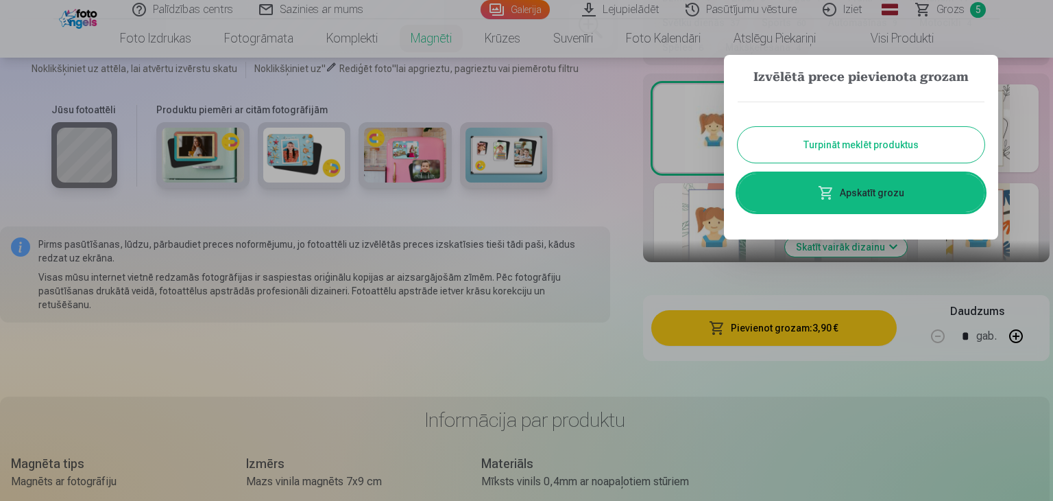
click at [875, 143] on button "Turpināt meklēt produktus" at bounding box center [861, 145] width 247 height 36
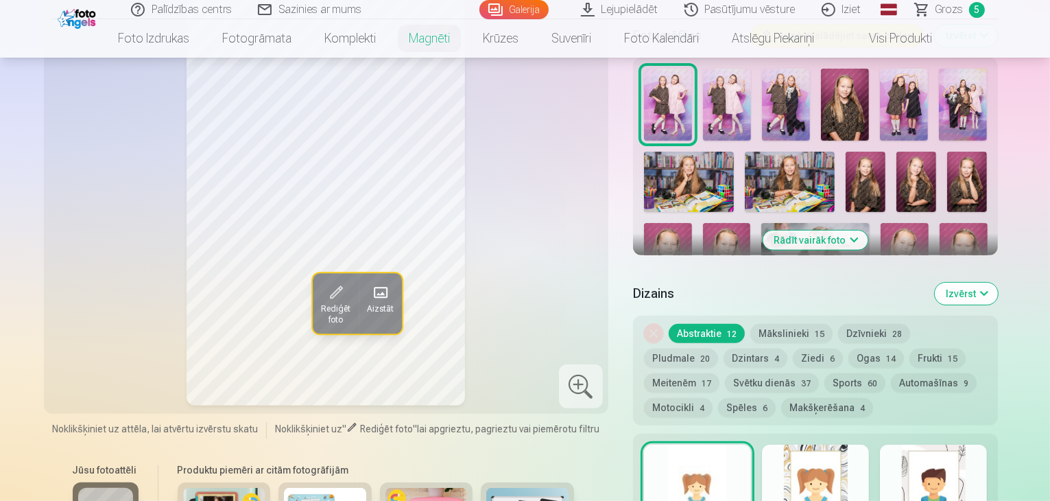
scroll to position [447, 0]
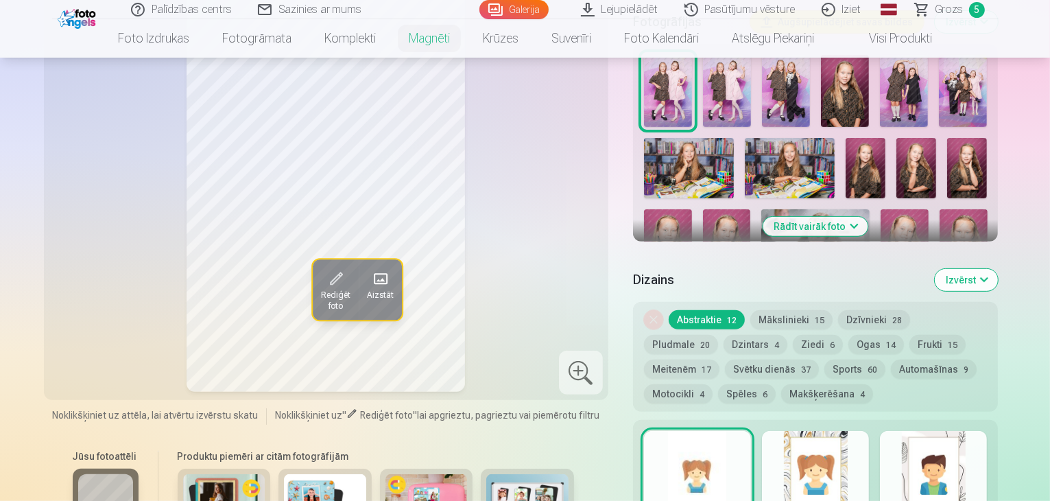
click at [868, 217] on button "Rādīt vairāk foto" at bounding box center [815, 226] width 105 height 19
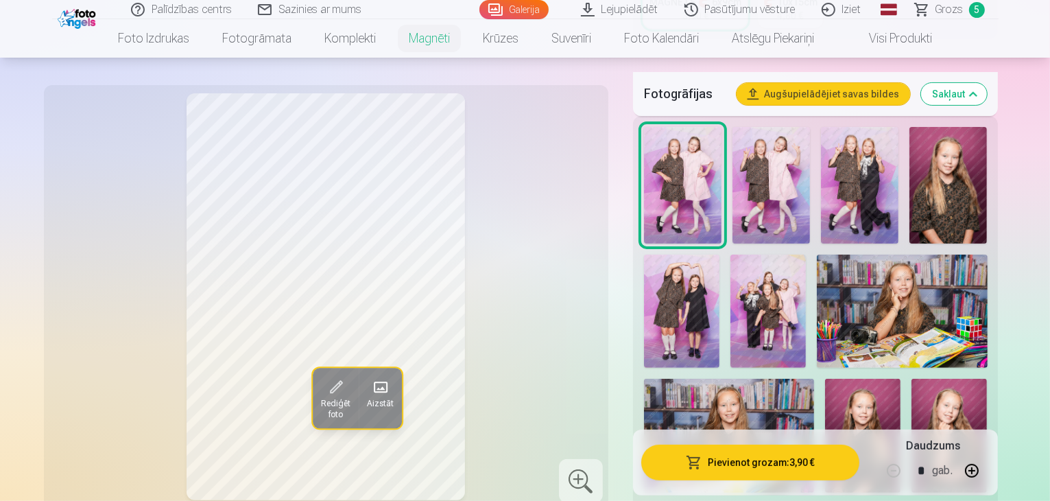
scroll to position [383, 0]
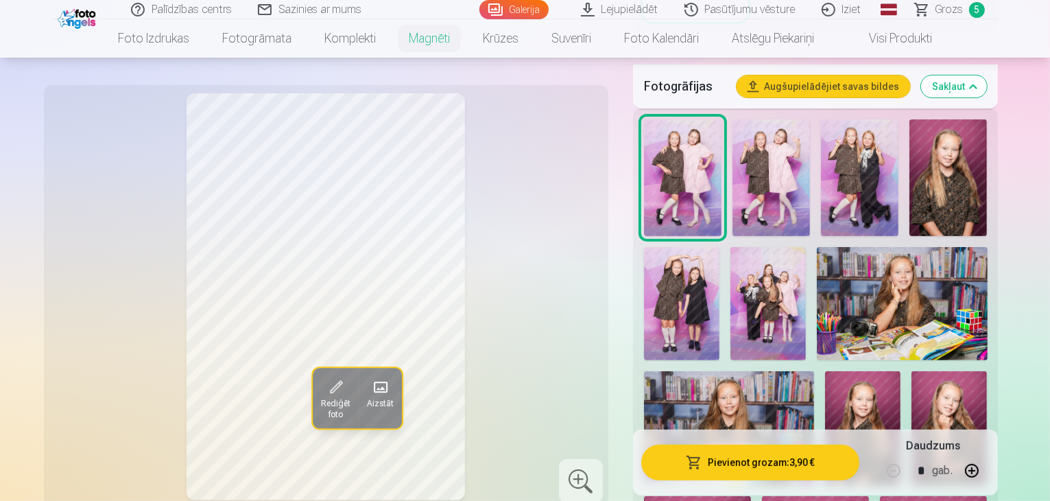
click at [814, 371] on img at bounding box center [729, 427] width 170 height 113
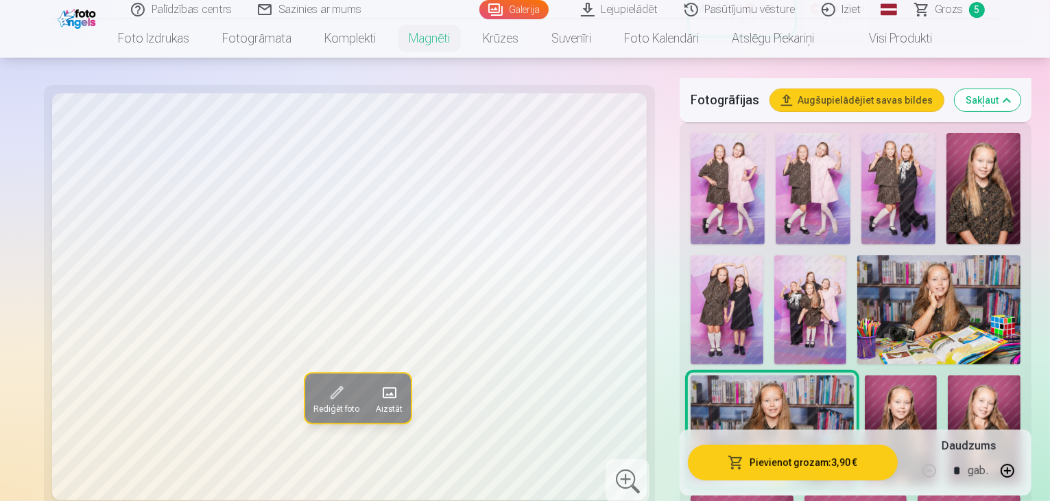
click at [857, 262] on img at bounding box center [938, 309] width 163 height 108
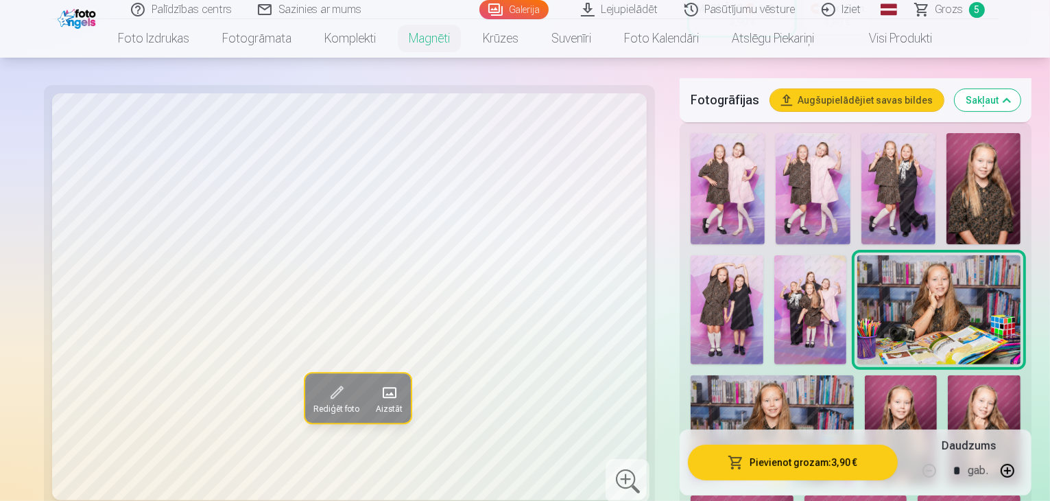
click at [946, 154] on img at bounding box center [983, 188] width 74 height 111
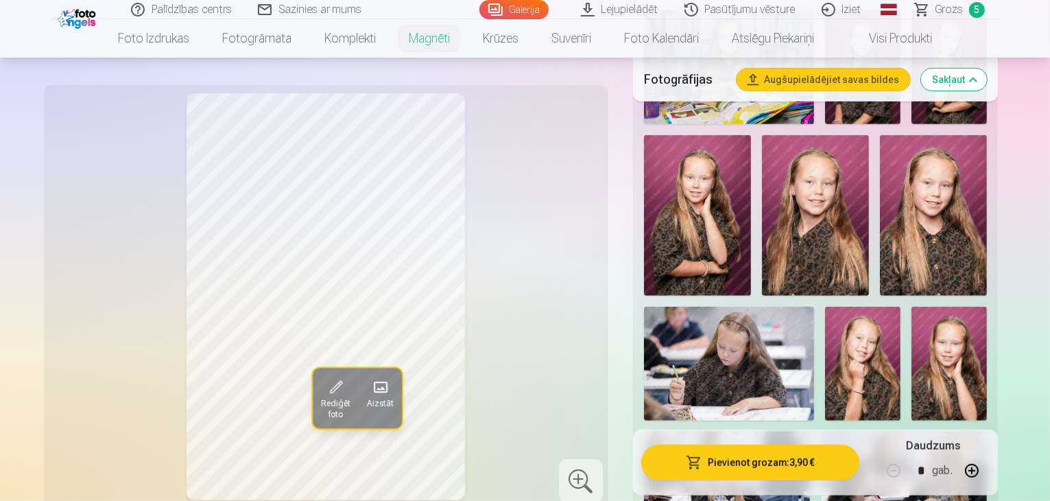
scroll to position [660, 0]
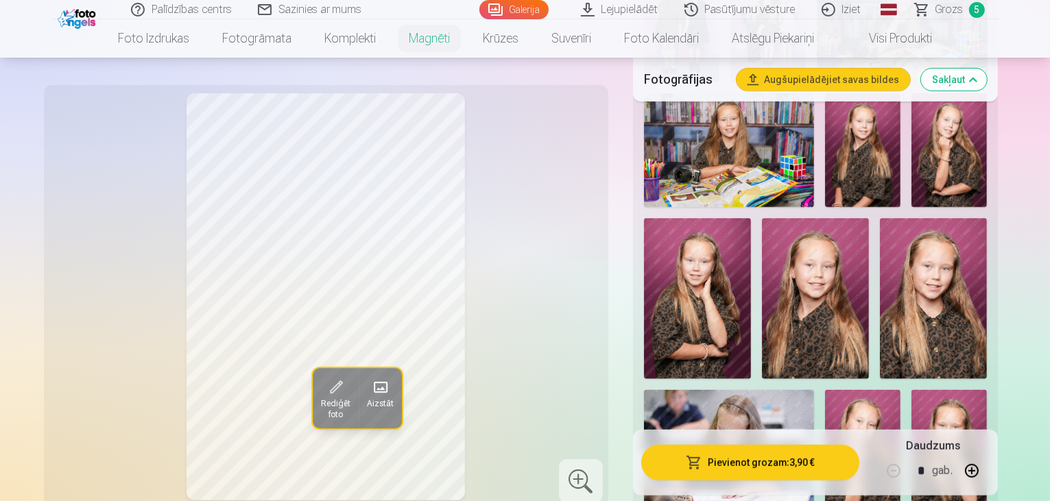
click at [987, 390] on img at bounding box center [948, 446] width 75 height 113
click at [901, 390] on img at bounding box center [862, 446] width 75 height 113
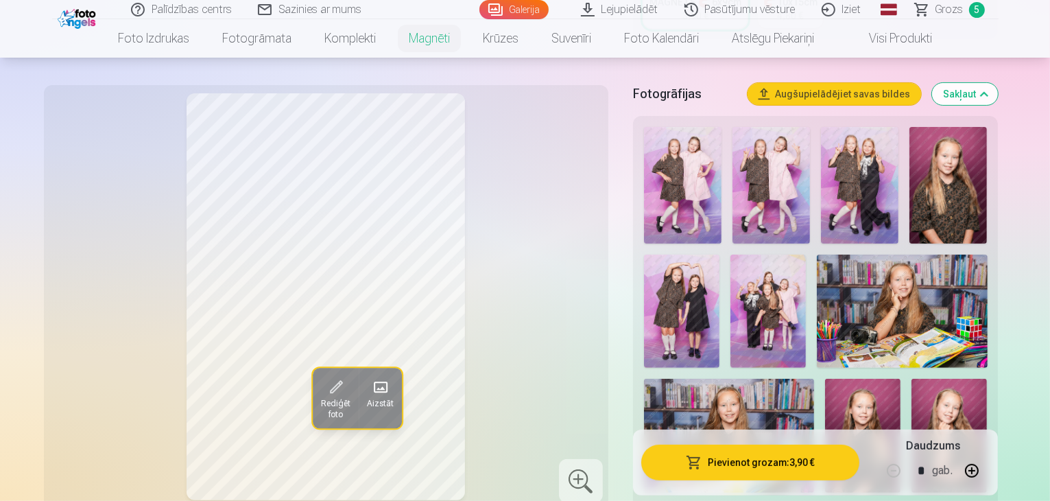
scroll to position [330, 0]
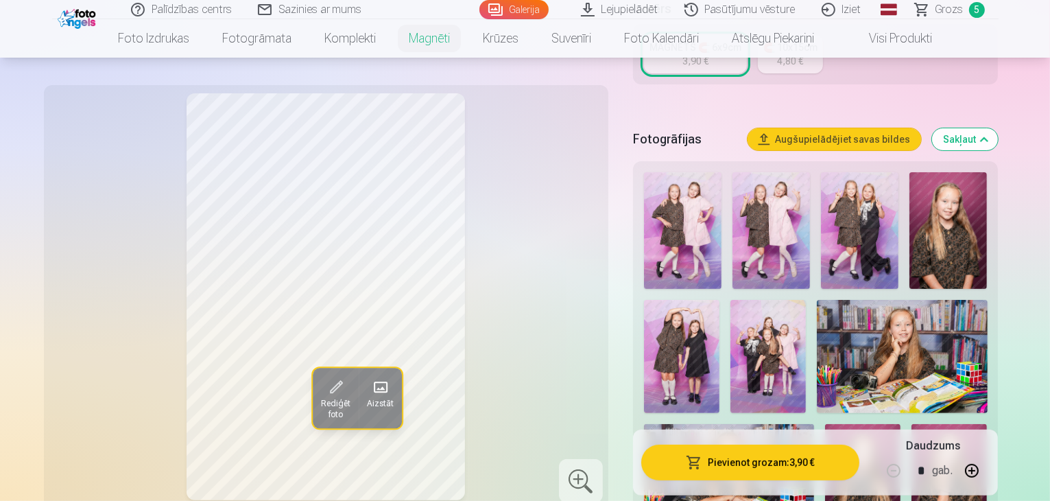
click at [730, 300] on img at bounding box center [767, 357] width 75 height 114
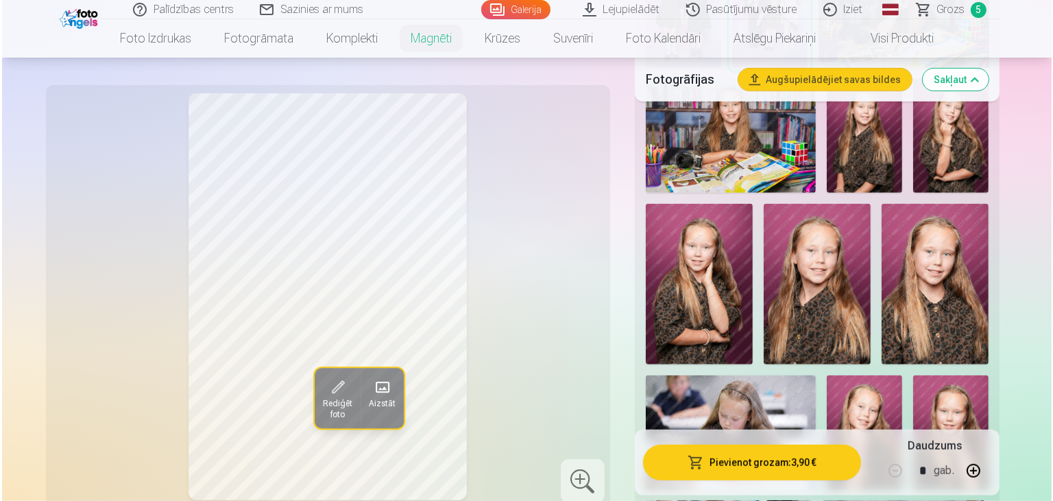
scroll to position [774, 0]
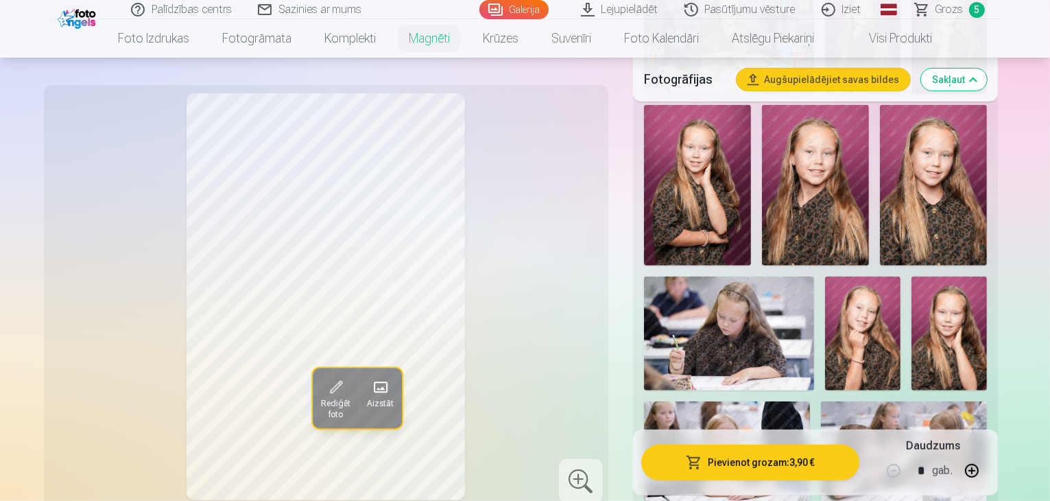
click at [779, 462] on button "Pievienot grozam : 3,90 €" at bounding box center [750, 462] width 219 height 36
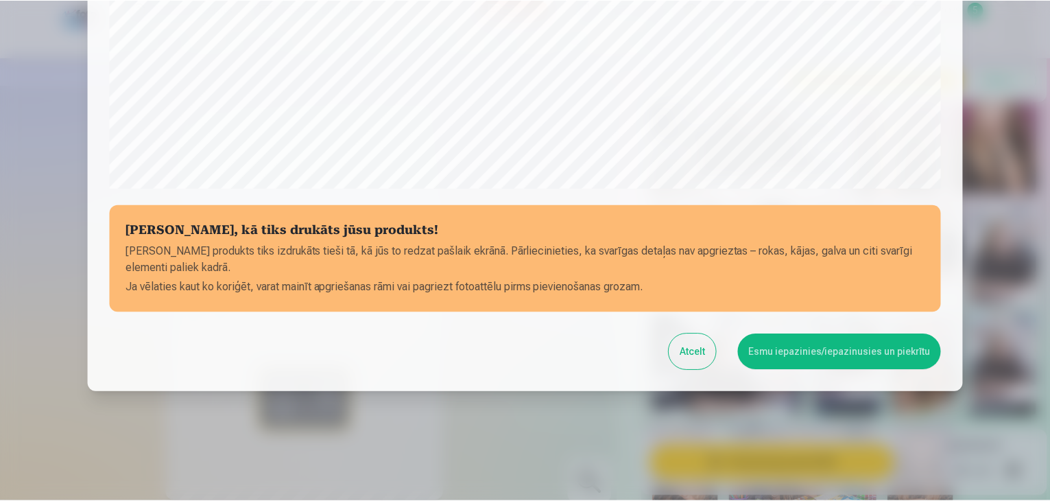
scroll to position [487, 0]
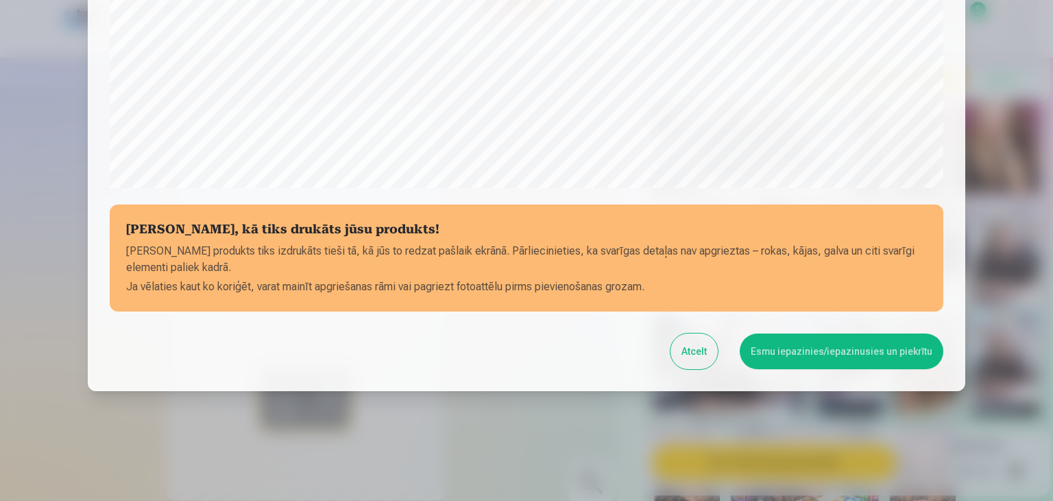
click at [815, 347] on button "Esmu iepazinies/iepazinusies un piekrītu" at bounding box center [842, 351] width 204 height 36
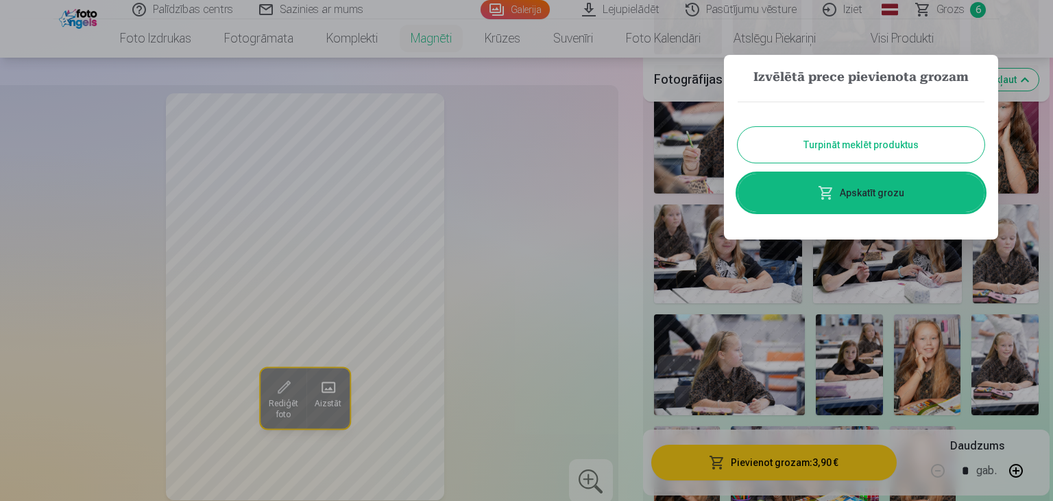
click at [883, 145] on button "Turpināt meklēt produktus" at bounding box center [861, 145] width 247 height 36
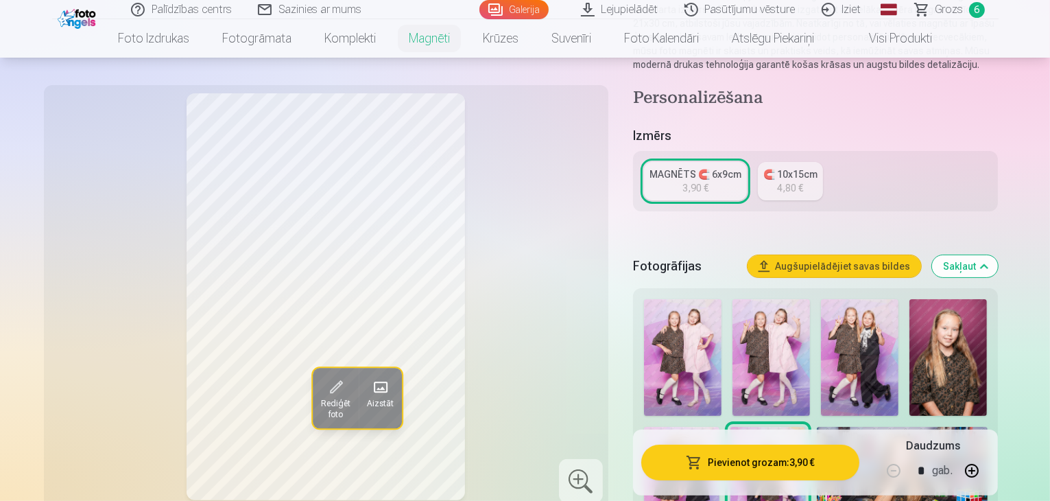
scroll to position [217, 0]
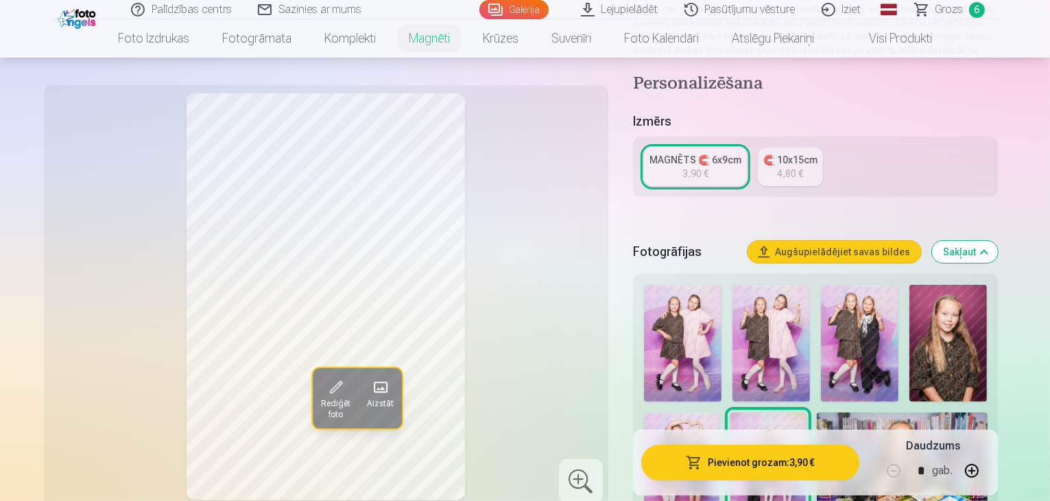
click at [911, 39] on link "Visi produkti" at bounding box center [890, 38] width 118 height 38
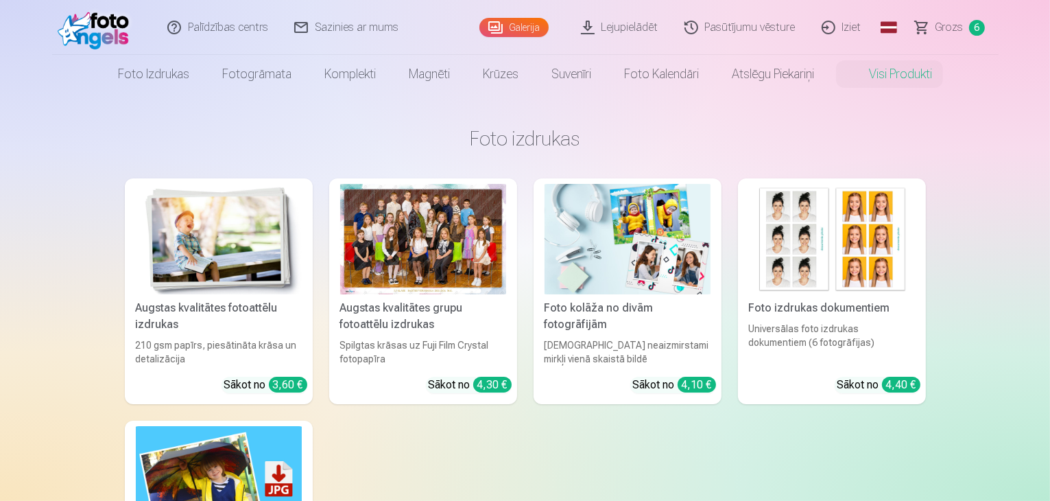
click at [435, 216] on div at bounding box center [423, 239] width 166 height 110
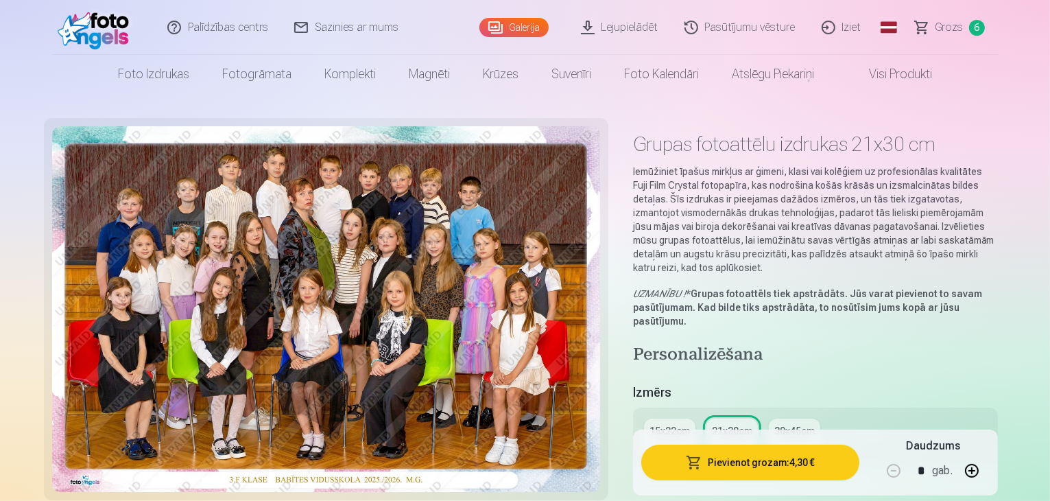
click at [941, 21] on span "Grozs" at bounding box center [950, 27] width 28 height 16
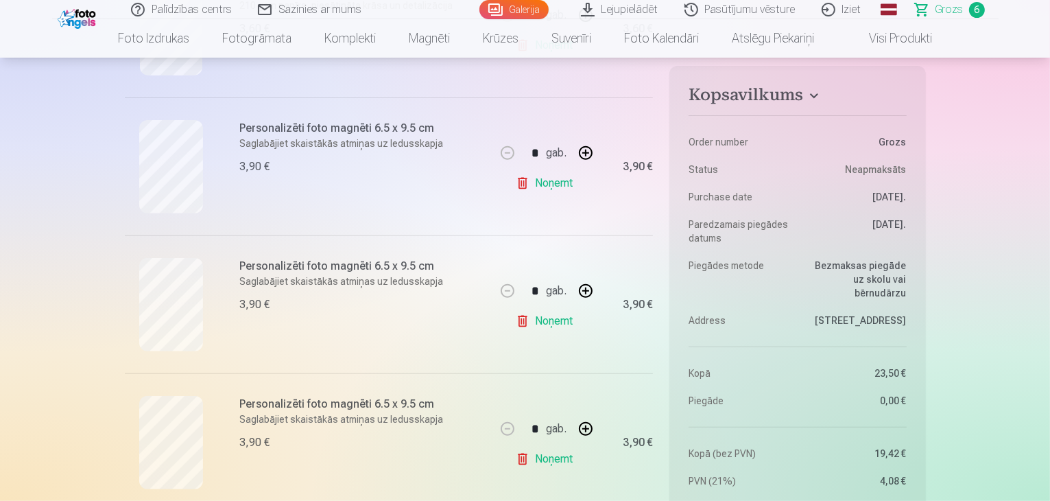
scroll to position [551, 0]
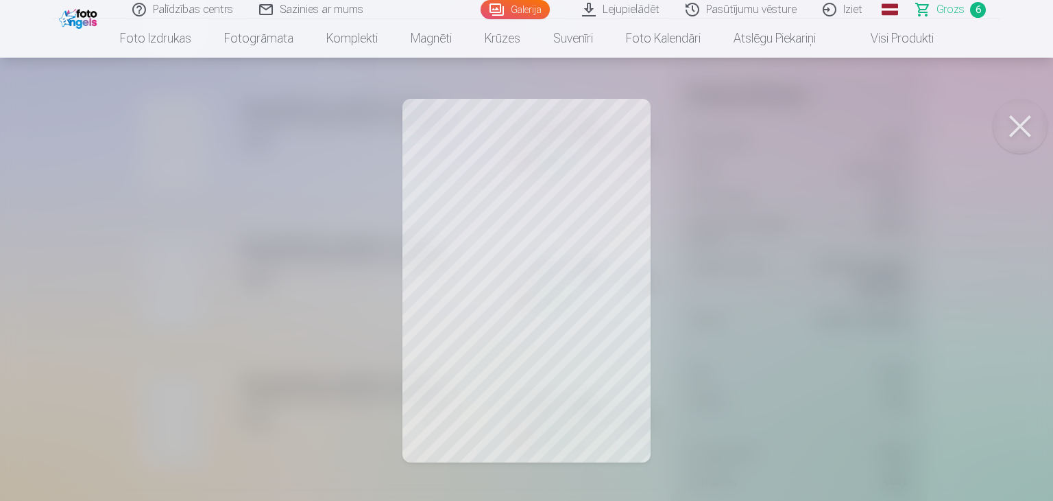
click at [1024, 129] on button at bounding box center [1020, 126] width 55 height 55
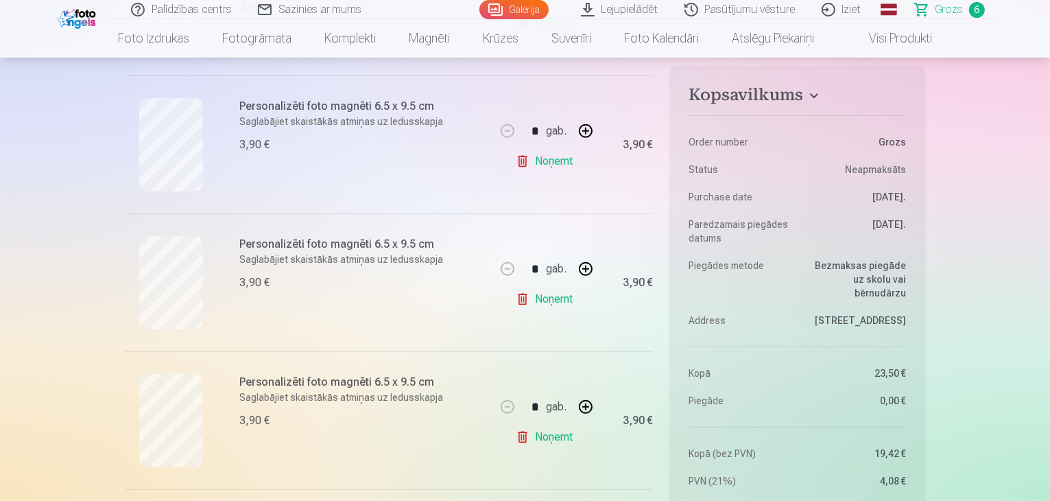
click at [546, 296] on link "Noņemt" at bounding box center [547, 298] width 62 height 27
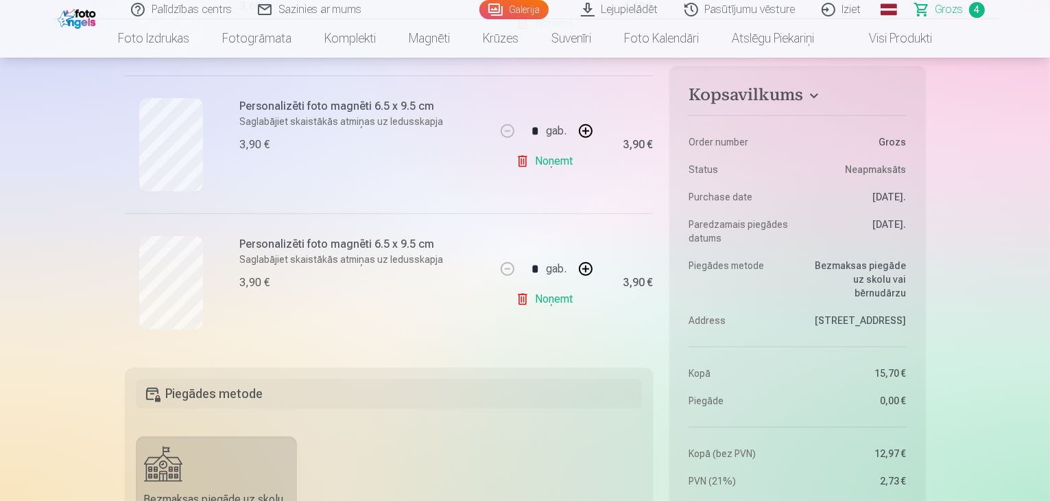
click at [546, 296] on link "Noņemt" at bounding box center [547, 298] width 62 height 27
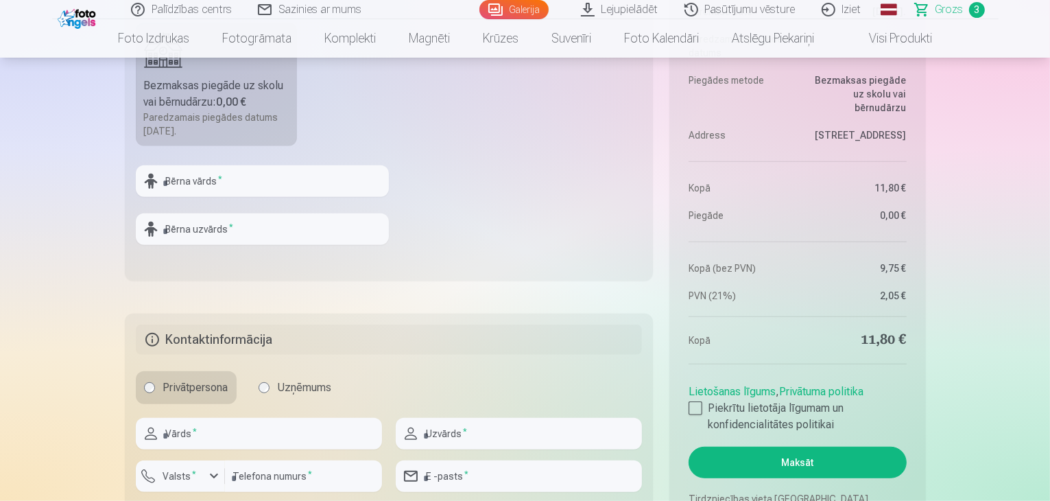
scroll to position [0, 0]
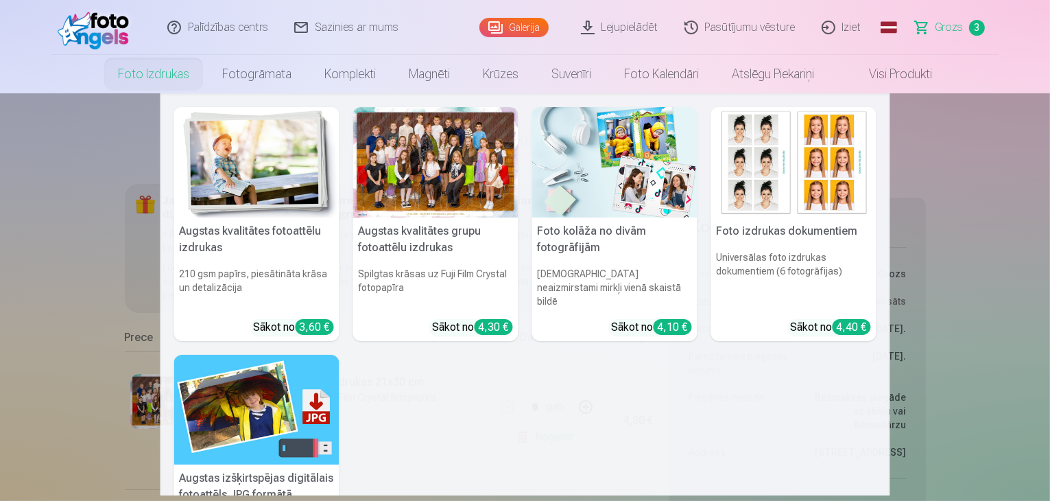
click at [142, 70] on link "Foto izdrukas" at bounding box center [154, 74] width 104 height 38
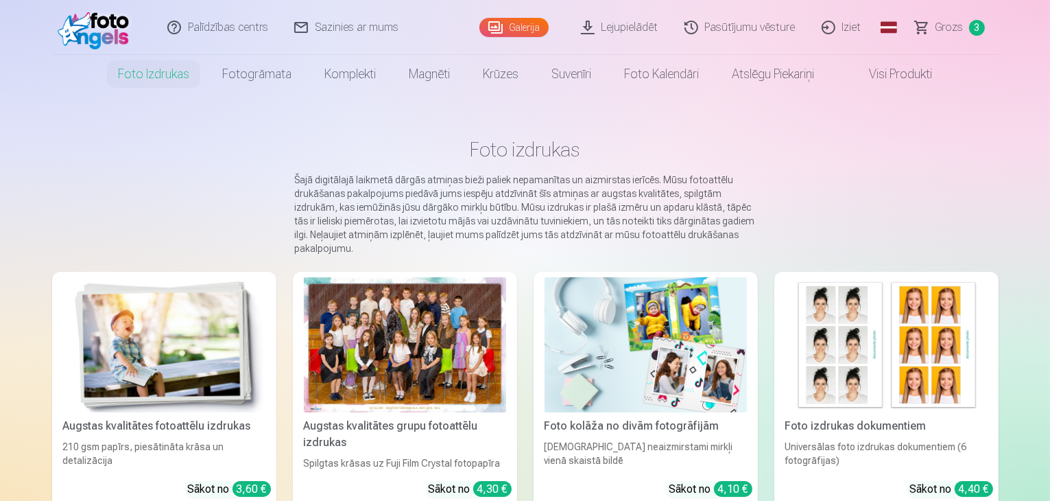
click at [886, 75] on link "Visi produkti" at bounding box center [890, 74] width 118 height 38
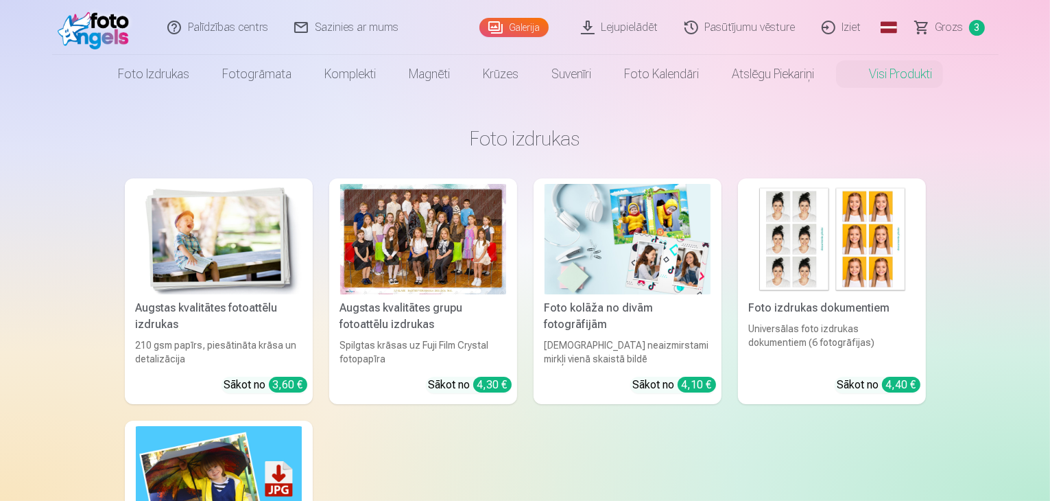
click at [269, 245] on img at bounding box center [219, 239] width 166 height 110
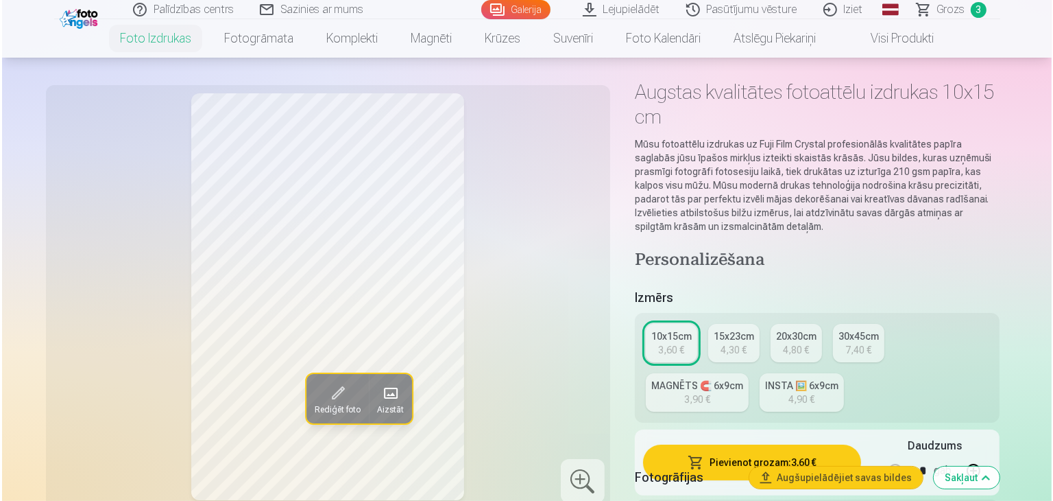
scroll to position [112, 0]
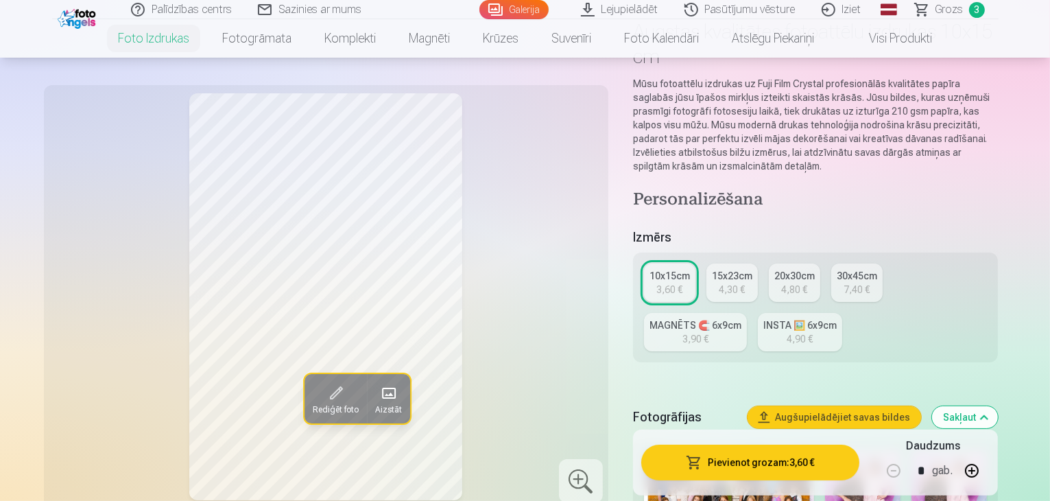
click at [770, 462] on button "Pievienot grozam : 3,60 €" at bounding box center [750, 462] width 219 height 36
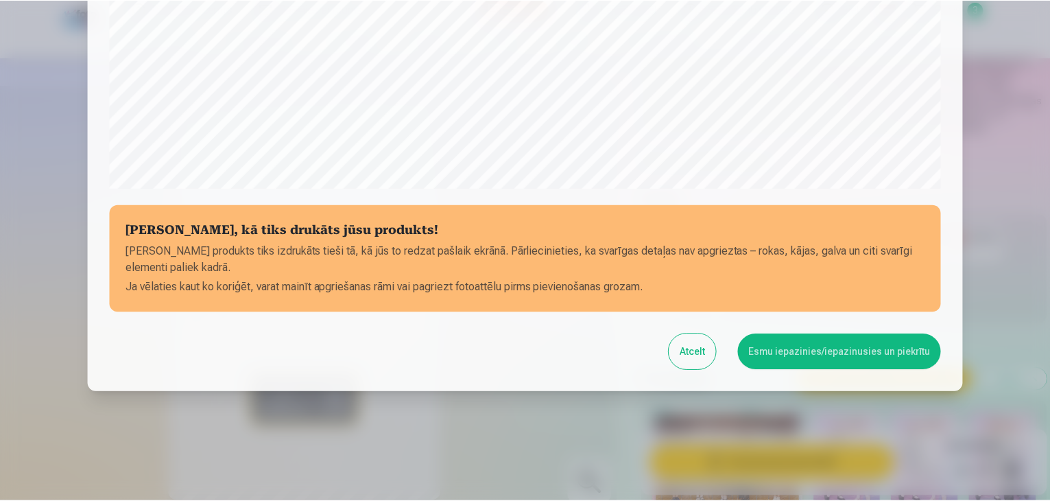
scroll to position [487, 0]
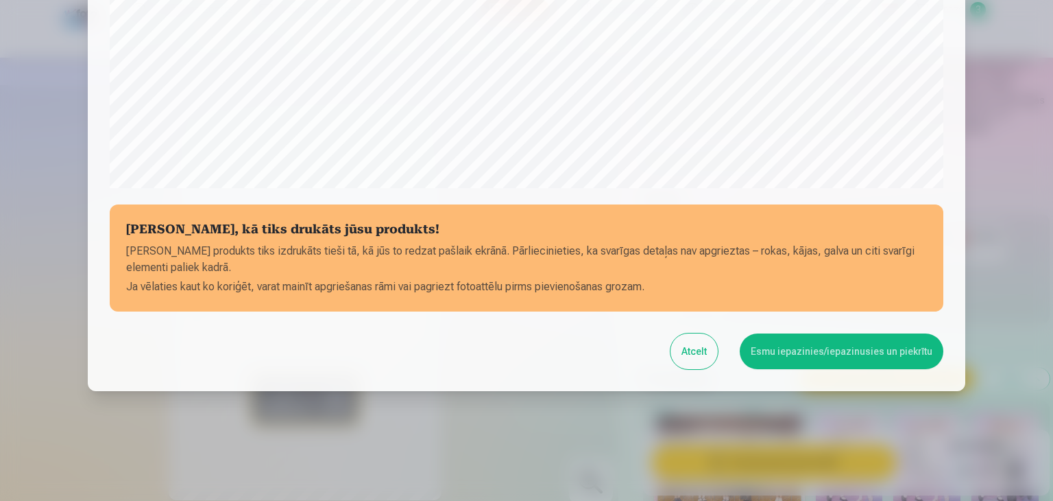
click at [817, 359] on button "Esmu iepazinies/iepazinusies un piekrītu" at bounding box center [842, 351] width 204 height 36
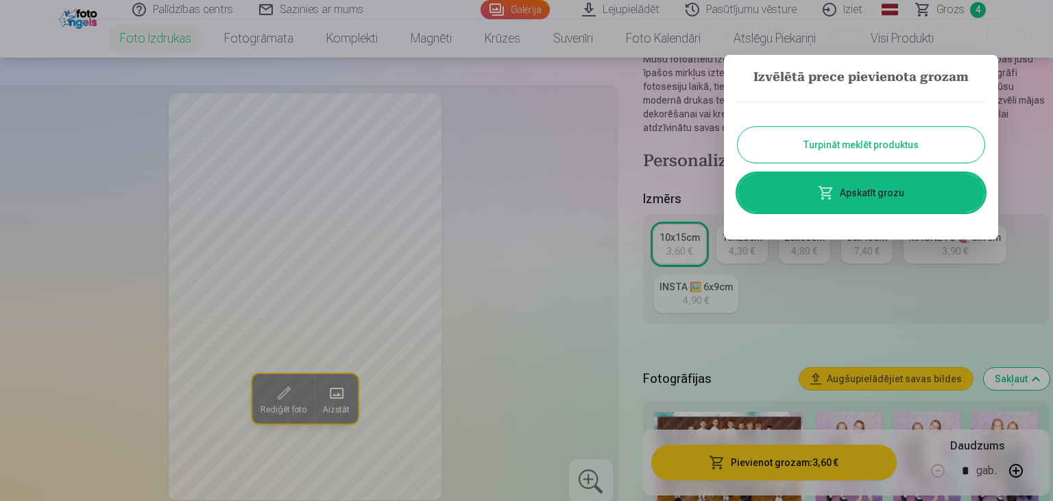
click at [889, 152] on button "Turpināt meklēt produktus" at bounding box center [861, 145] width 247 height 36
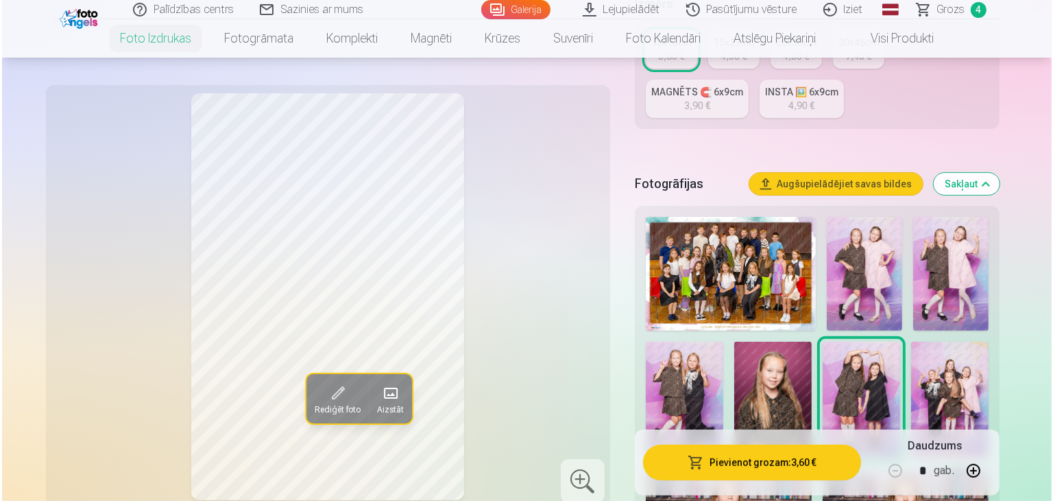
scroll to position [354, 0]
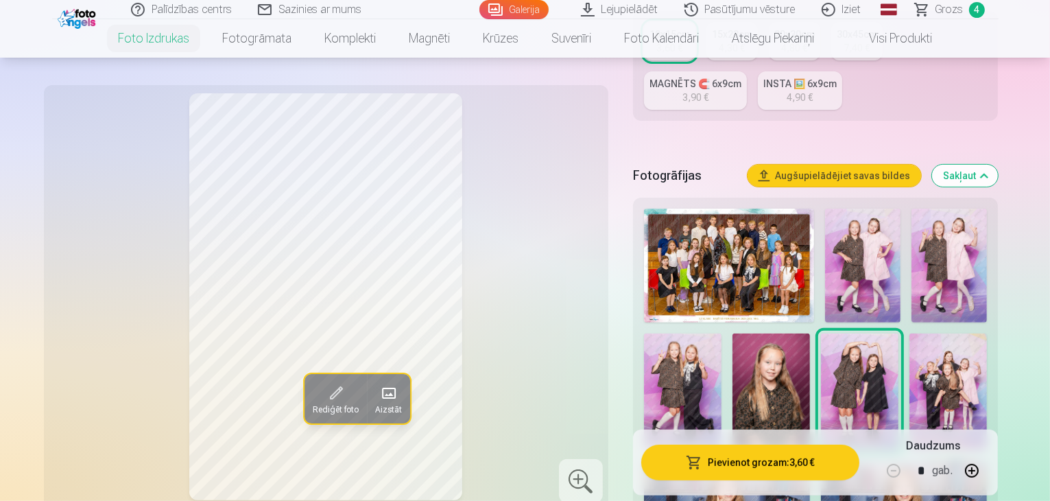
click at [856, 208] on img at bounding box center [862, 265] width 75 height 114
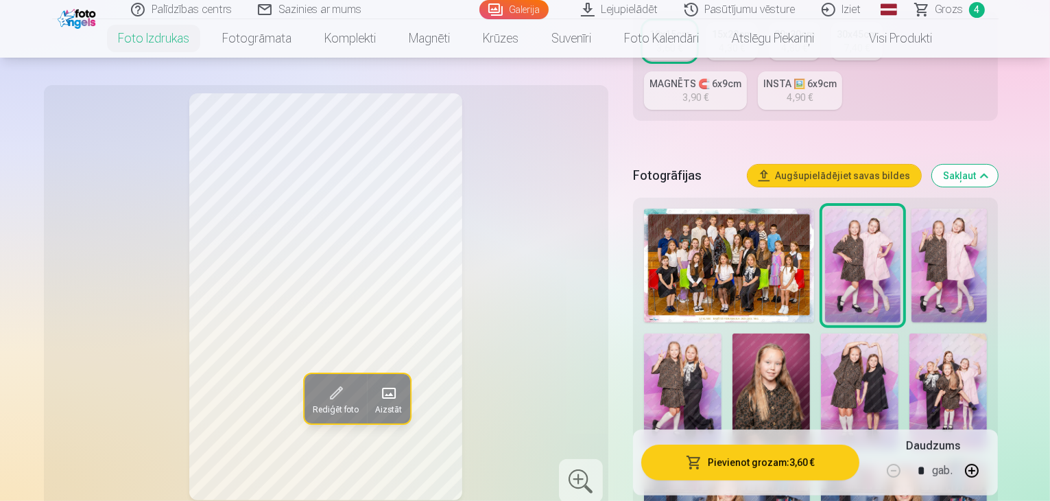
click at [774, 464] on button "Pievienot grozam : 3,60 €" at bounding box center [750, 462] width 219 height 36
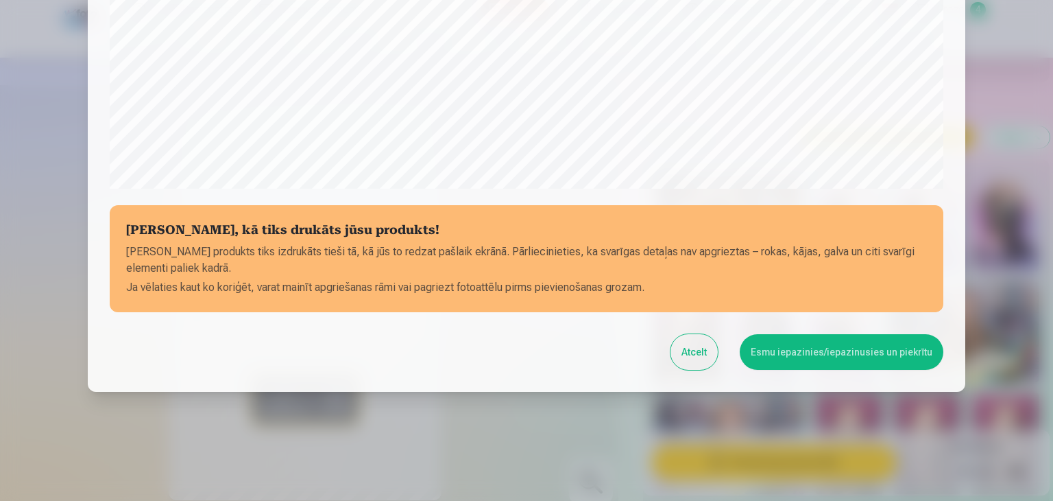
scroll to position [487, 0]
click at [824, 348] on button "Esmu iepazinies/iepazinusies un piekrītu" at bounding box center [842, 351] width 204 height 36
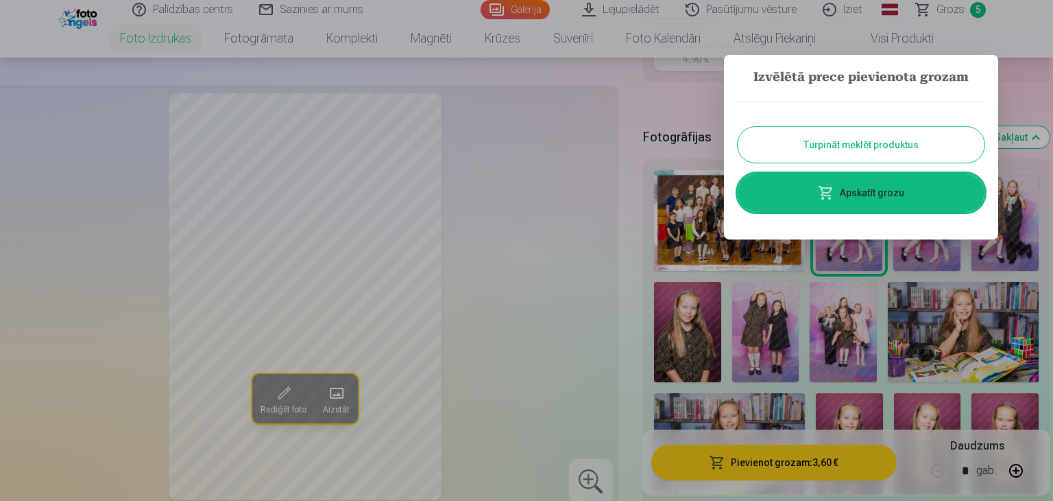
click at [879, 136] on button "Turpināt meklēt produktus" at bounding box center [861, 145] width 247 height 36
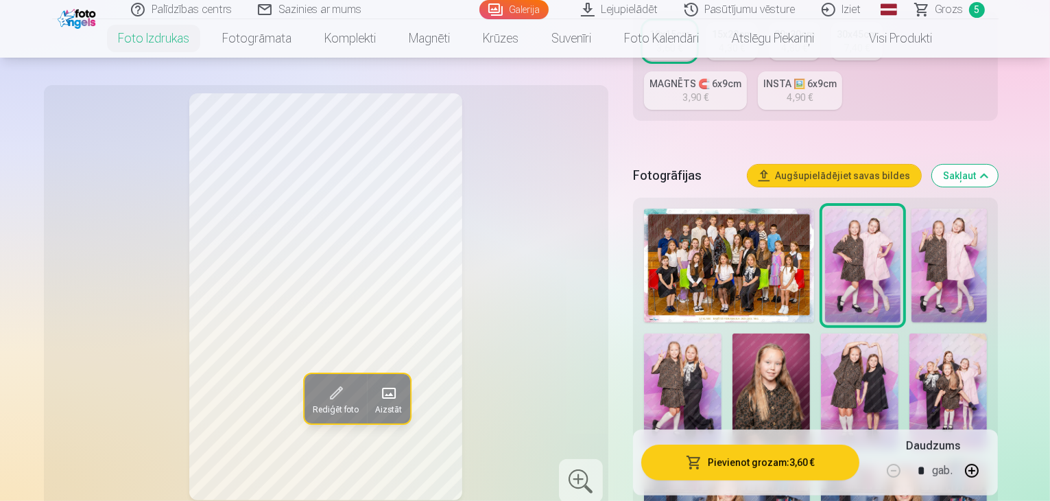
click at [909, 333] on img at bounding box center [948, 391] width 78 height 117
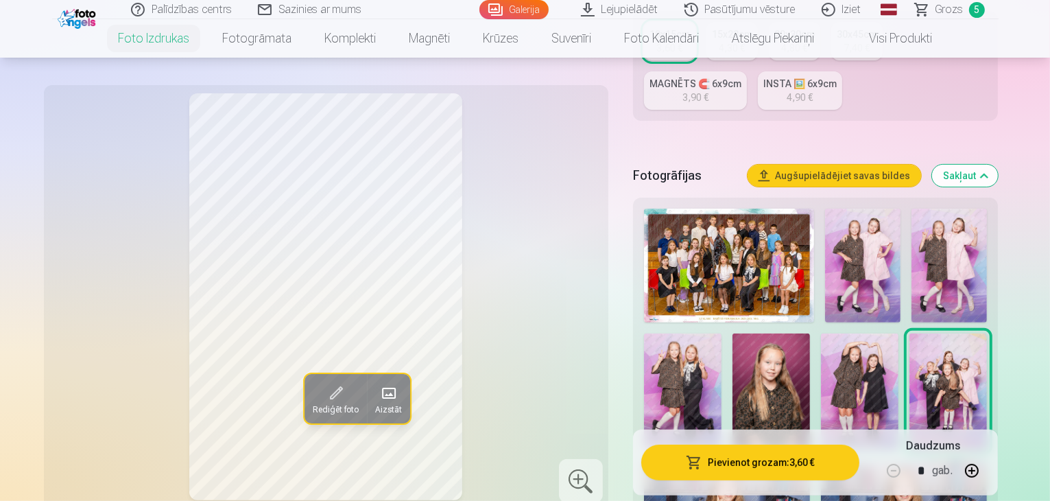
click at [738, 453] on button "Pievienot grozam : 3,60 €" at bounding box center [750, 462] width 219 height 36
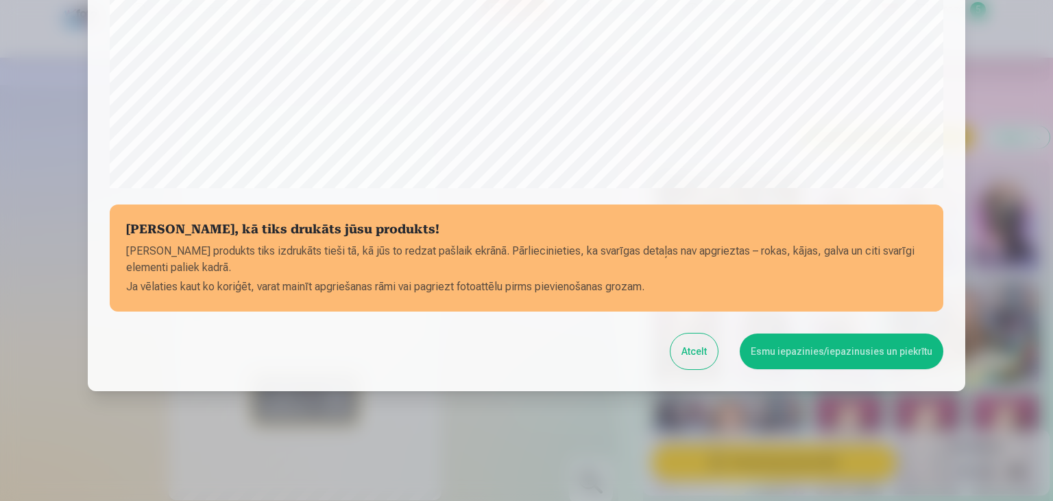
click at [785, 343] on button "Esmu iepazinies/iepazinusies un piekrītu" at bounding box center [842, 351] width 204 height 36
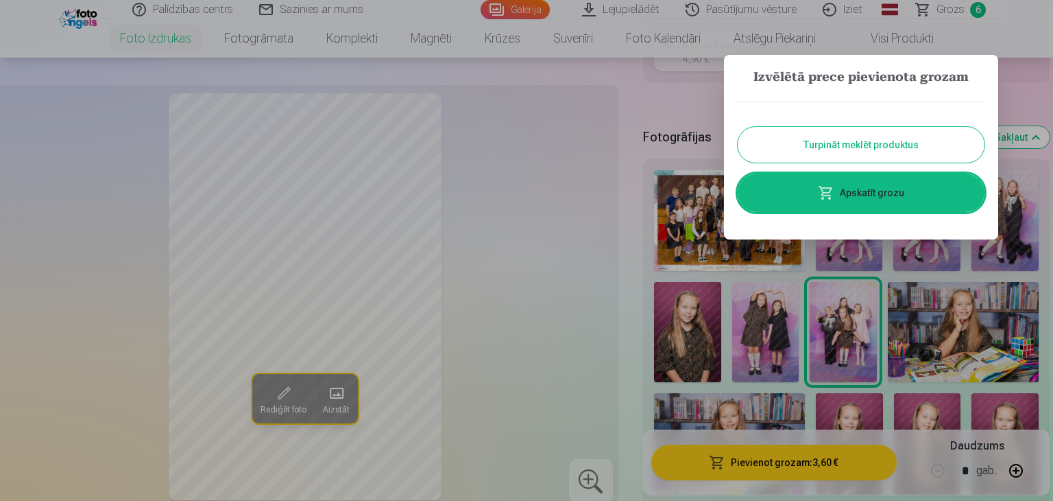
click at [861, 148] on button "Turpināt meklēt produktus" at bounding box center [861, 145] width 247 height 36
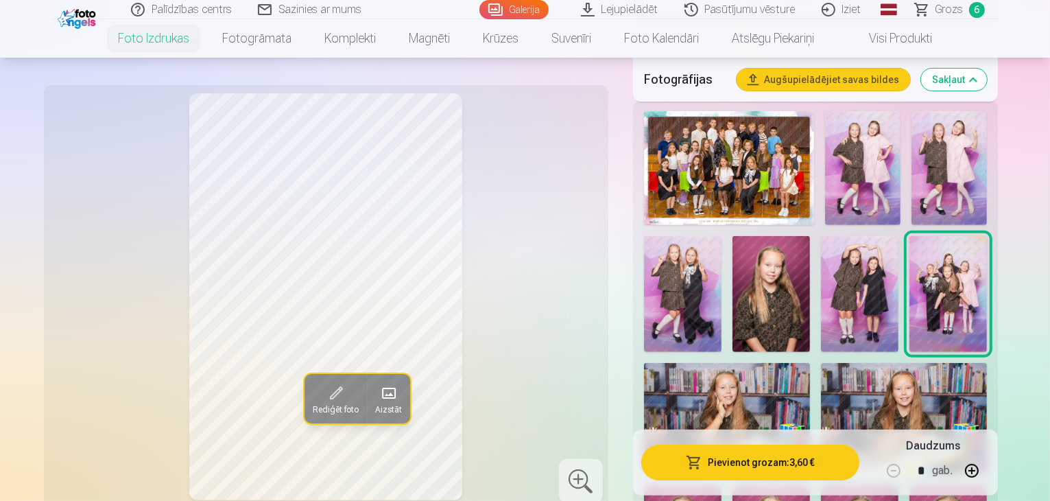
scroll to position [474, 0]
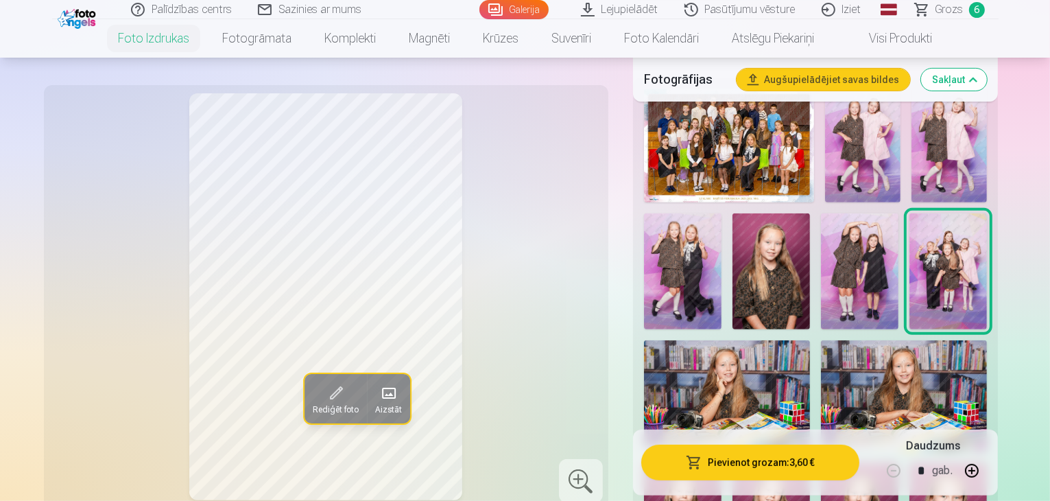
click at [821, 340] on img at bounding box center [904, 395] width 166 height 111
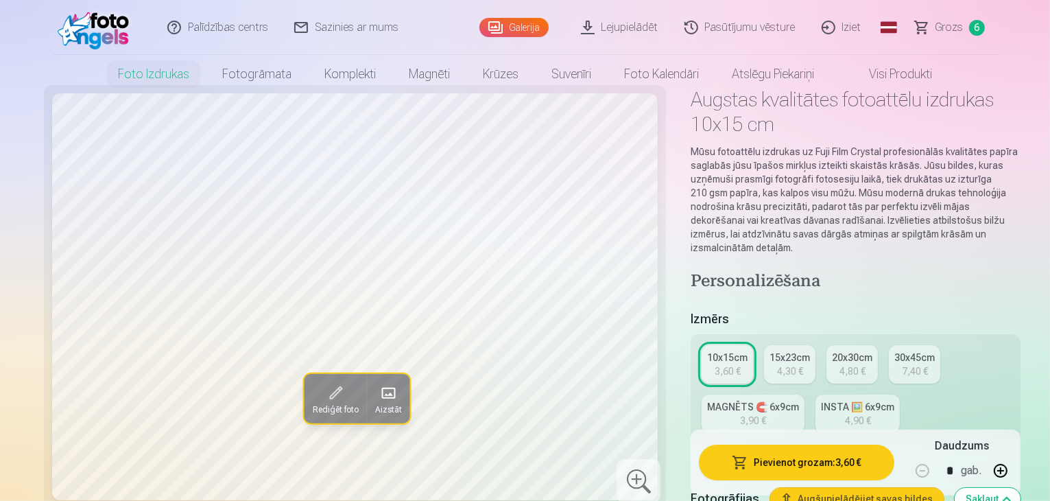
scroll to position [0, 0]
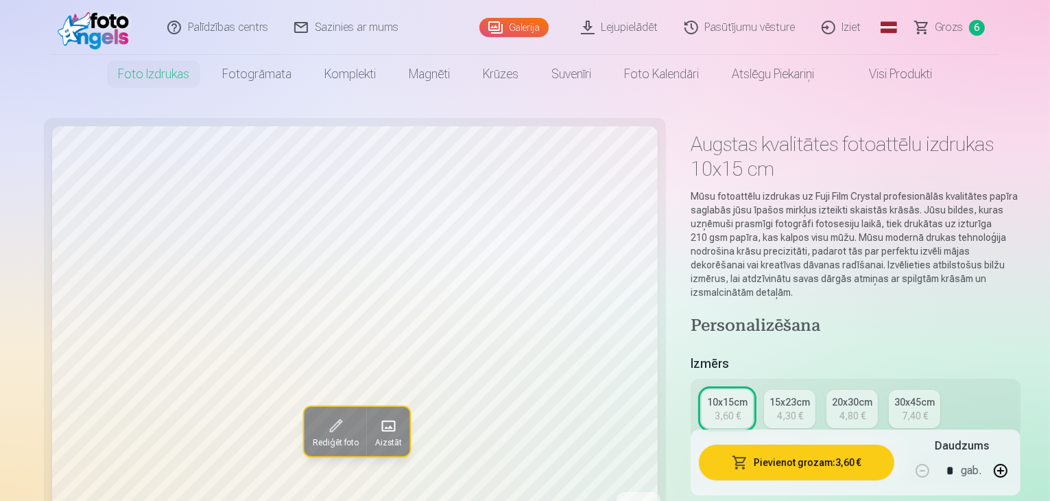
click at [960, 25] on span "Grozs" at bounding box center [950, 27] width 28 height 16
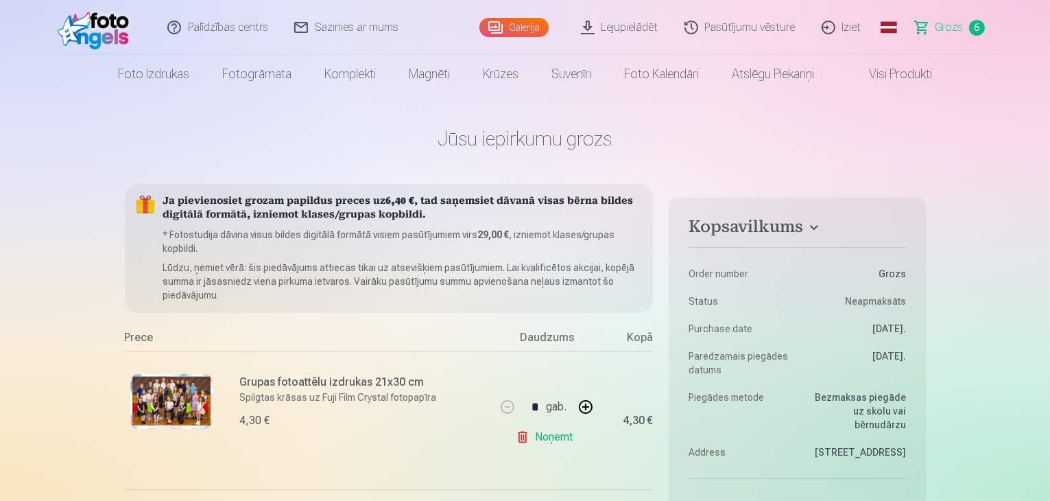
click at [639, 28] on link "Lejupielādēt" at bounding box center [621, 27] width 104 height 55
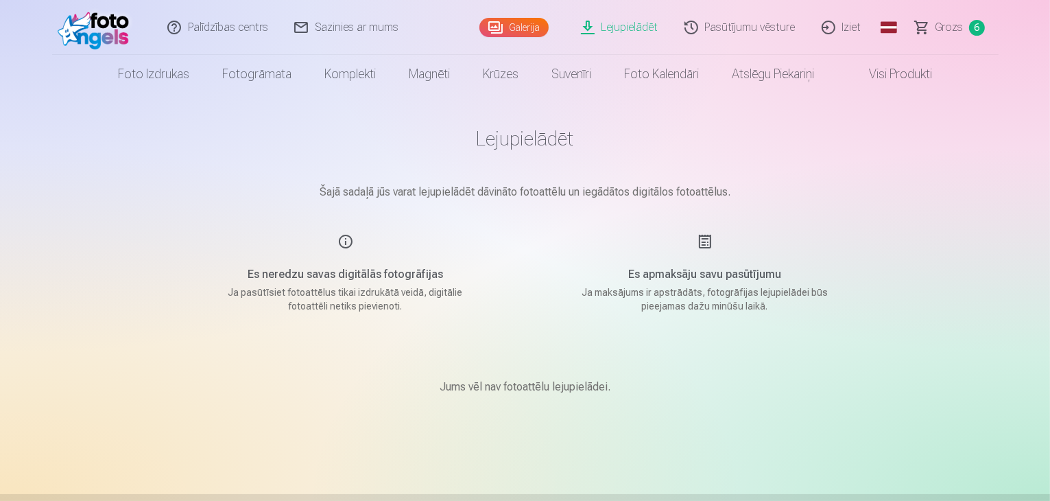
click at [348, 237] on div "Es neredzu savas digitālās fotogrāfijas Ja pasūtīsiet fotoattēlus tikai izdrukā…" at bounding box center [345, 273] width 326 height 80
click at [964, 40] on link "Grozs 6" at bounding box center [951, 27] width 96 height 55
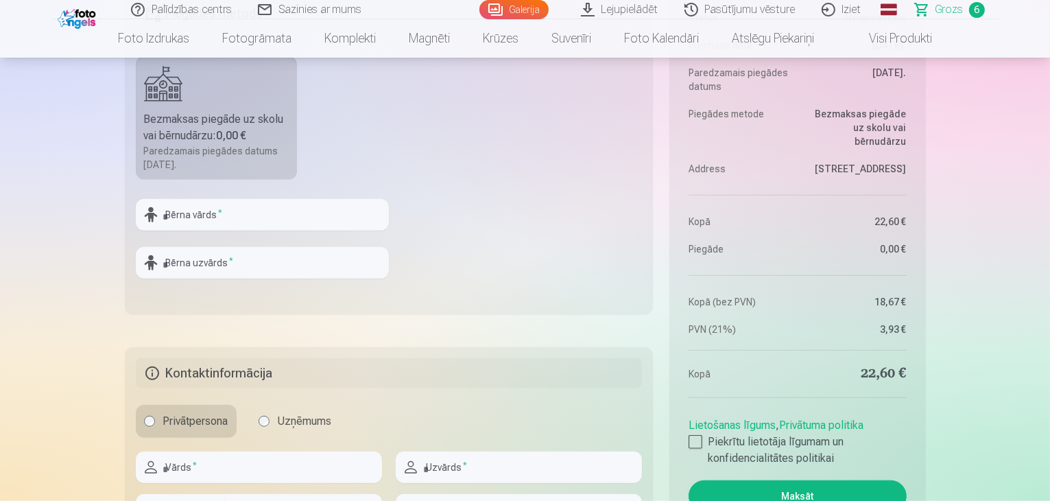
scroll to position [1270, 0]
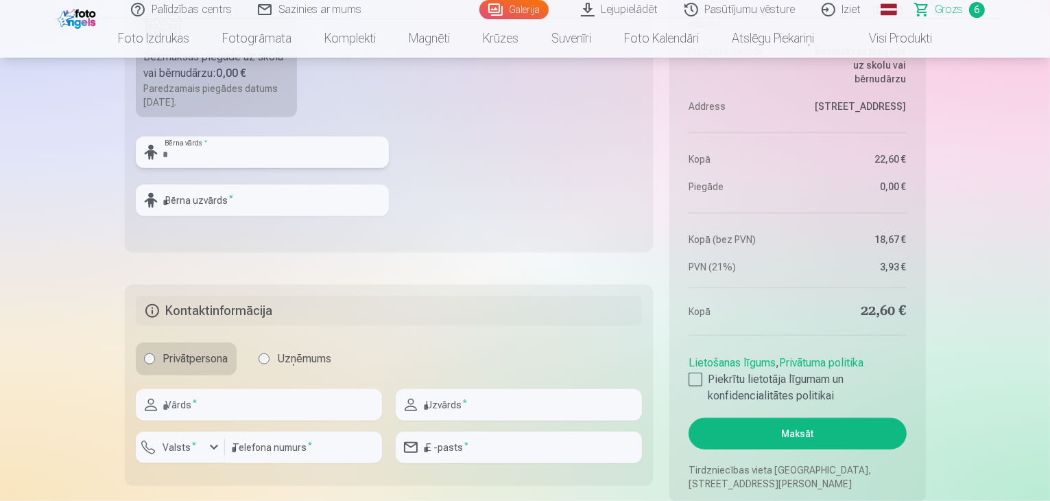
click at [190, 152] on input "text" at bounding box center [262, 152] width 253 height 32
type input "******"
type input "*******"
click at [211, 403] on input "text" at bounding box center [259, 405] width 246 height 32
type input "*****"
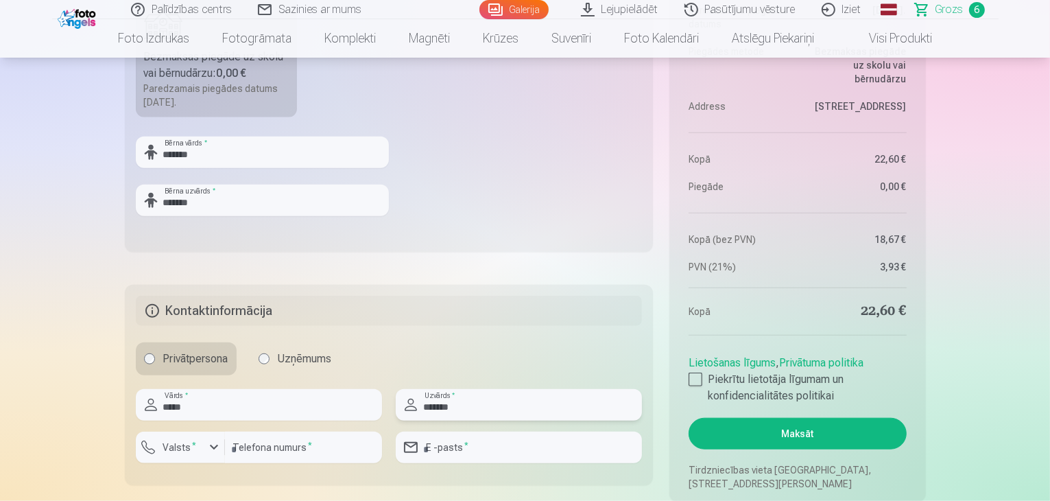
type input "*******"
click at [265, 449] on input "number" at bounding box center [303, 447] width 157 height 32
type input "********"
click at [176, 448] on label "Valsts *" at bounding box center [180, 447] width 45 height 14
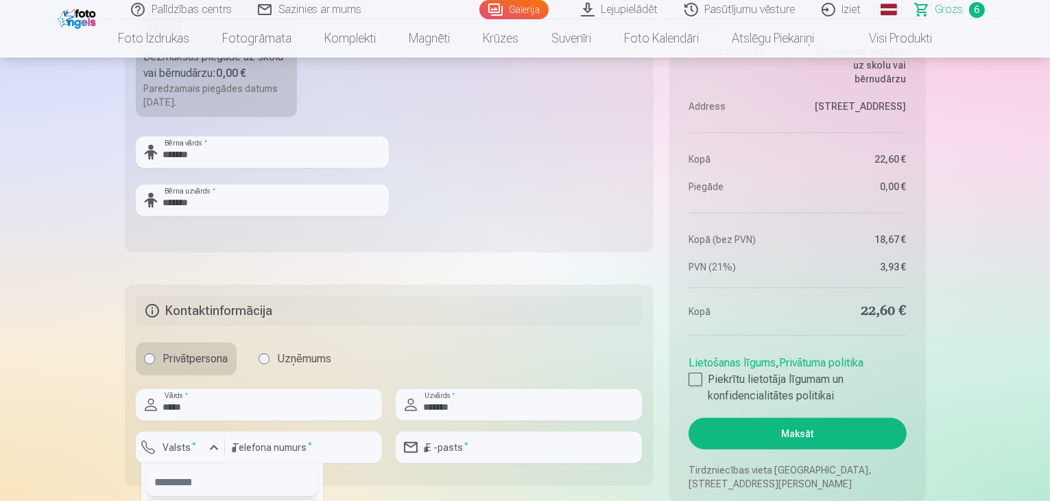
click at [182, 483] on input "text" at bounding box center [232, 481] width 171 height 27
type input "****"
click at [195, 445] on div "+371" at bounding box center [183, 449] width 41 height 14
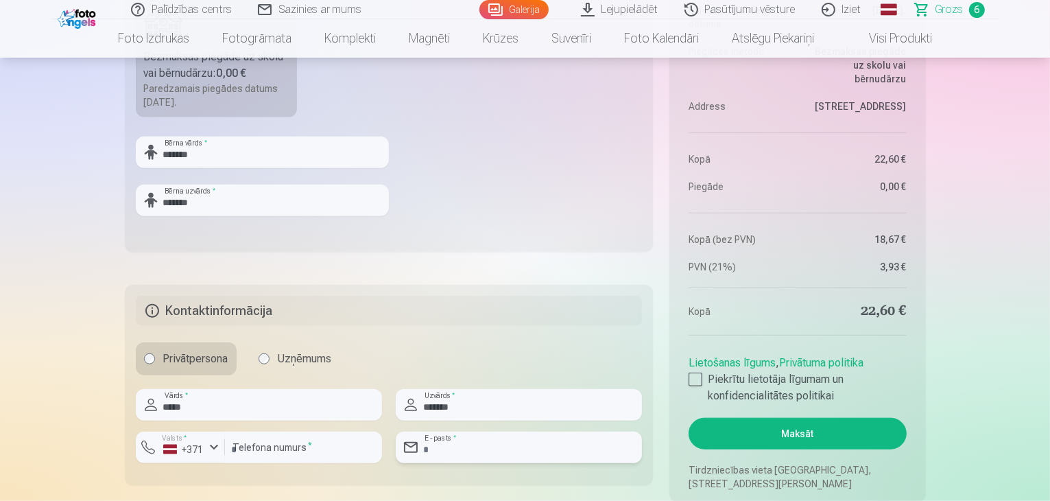
click at [447, 448] on input "email" at bounding box center [519, 447] width 246 height 32
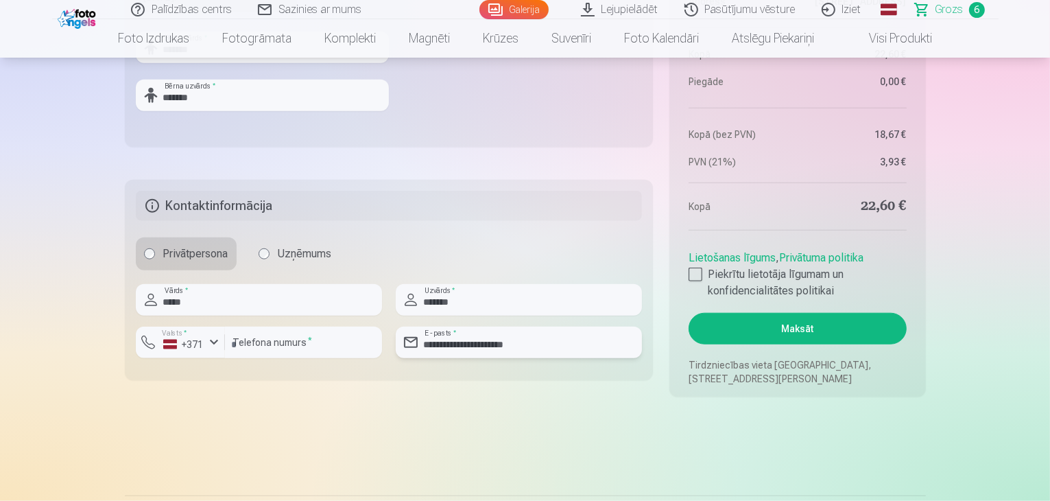
scroll to position [1416, 0]
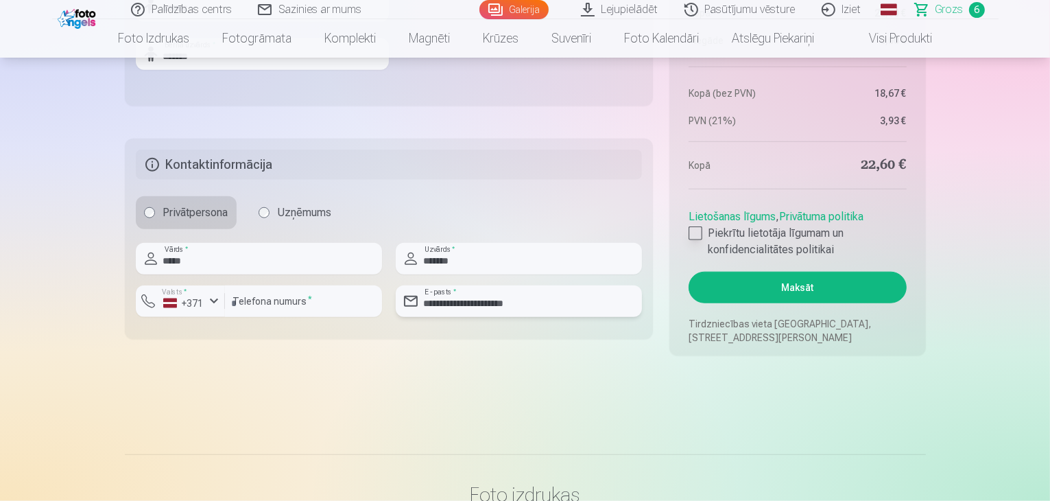
type input "**********"
click at [700, 234] on div at bounding box center [696, 233] width 14 height 14
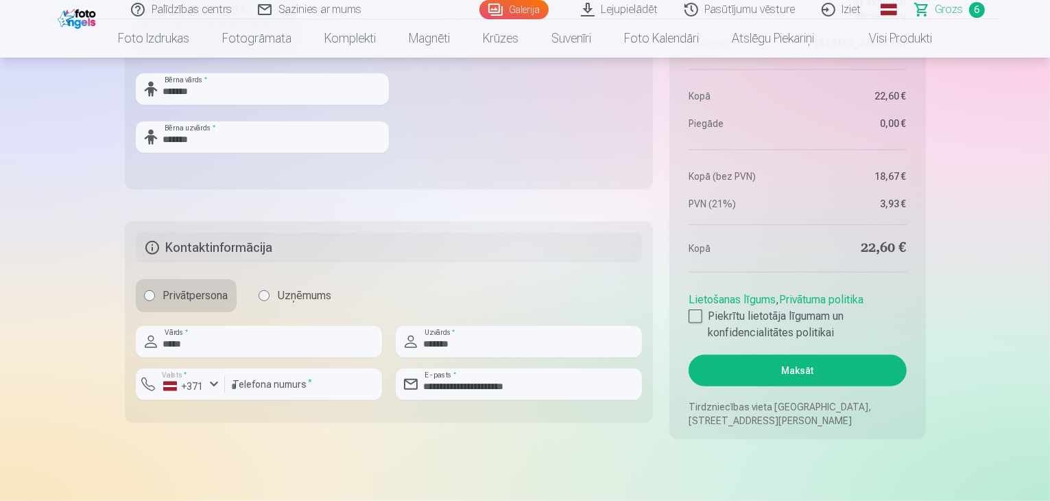
scroll to position [1353, 0]
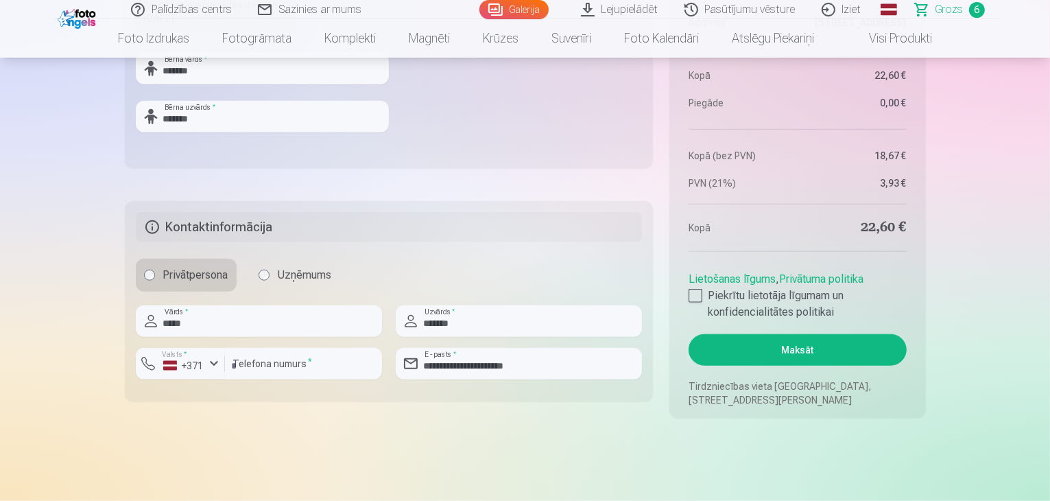
drag, startPoint x: 796, startPoint y: 338, endPoint x: 1013, endPoint y: 163, distance: 278.5
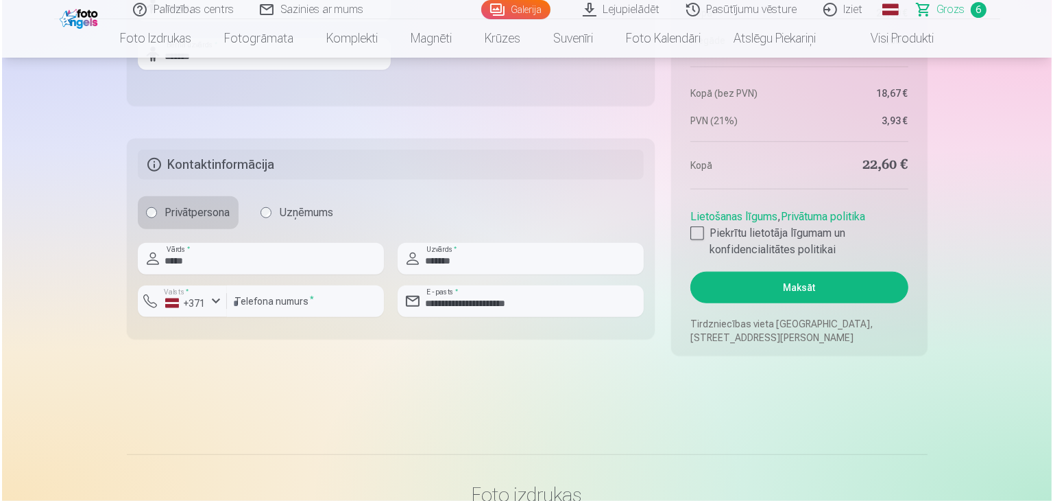
scroll to position [1402, 0]
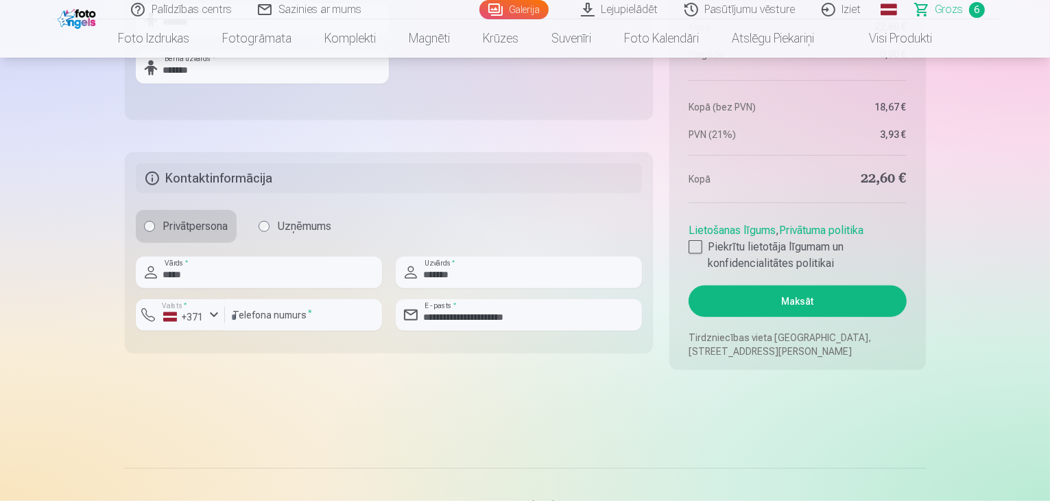
click at [787, 294] on button "Maksāt" at bounding box center [797, 301] width 217 height 32
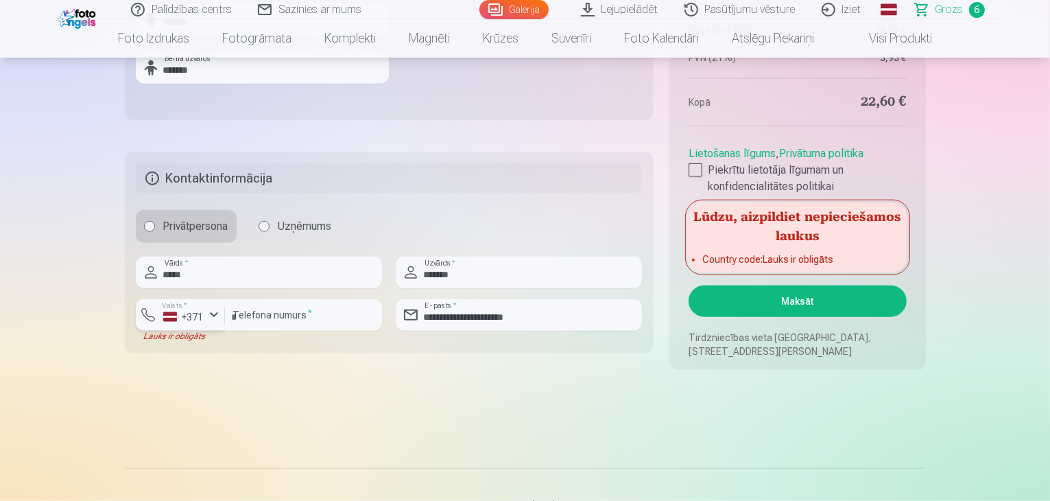
click at [196, 320] on div "+371" at bounding box center [183, 317] width 41 height 14
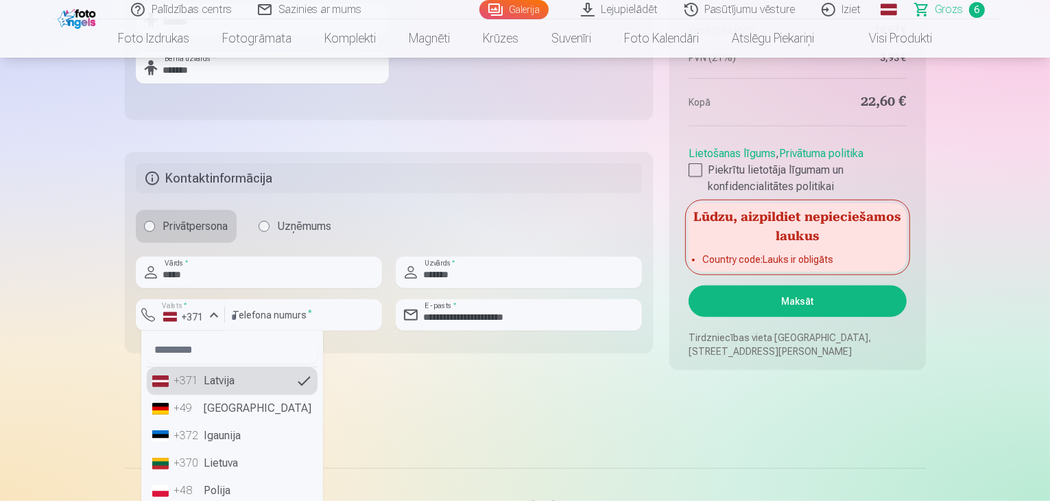
click at [222, 375] on li "+371 Latvija" at bounding box center [232, 380] width 171 height 27
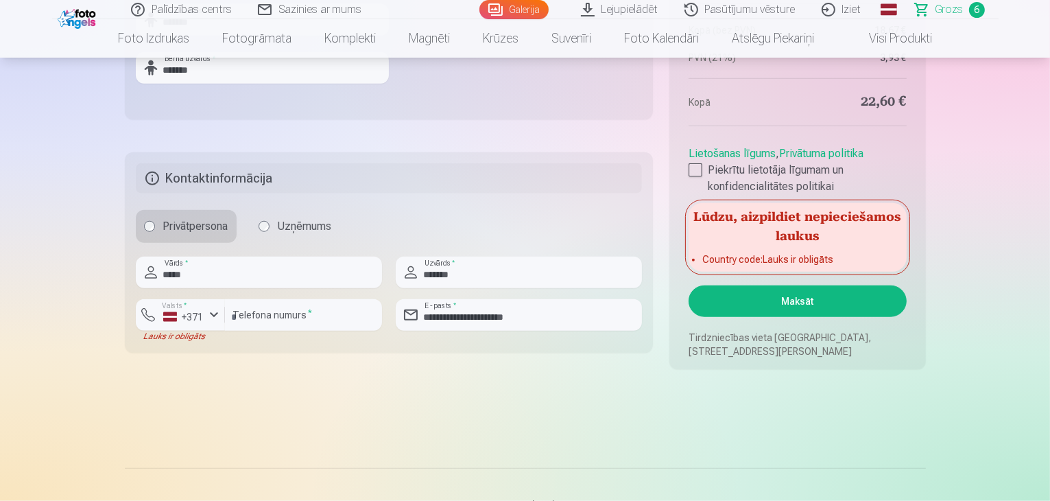
click at [765, 291] on button "Maksāt" at bounding box center [797, 301] width 217 height 32
